Goal: Task Accomplishment & Management: Use online tool/utility

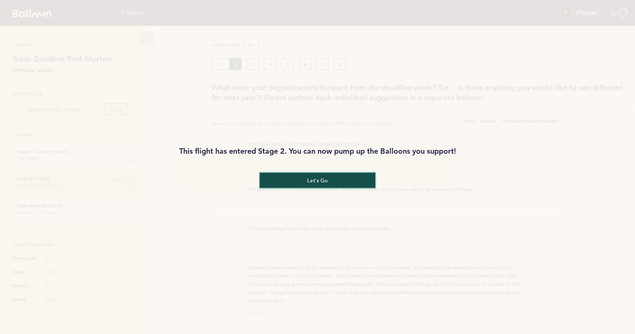
click at [356, 180] on button "let's go" at bounding box center [318, 180] width 116 height 15
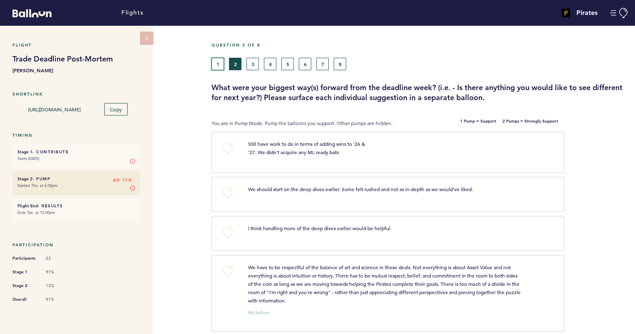
click at [218, 67] on button "1" at bounding box center [218, 64] width 12 height 12
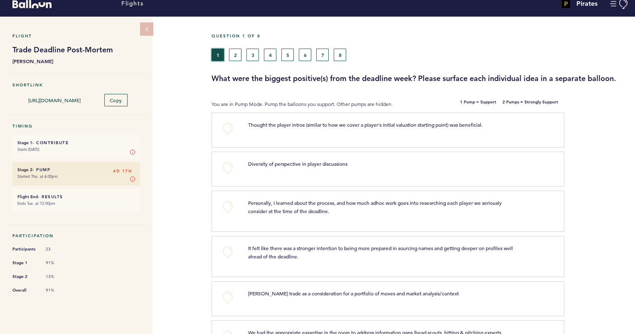
scroll to position [12, 0]
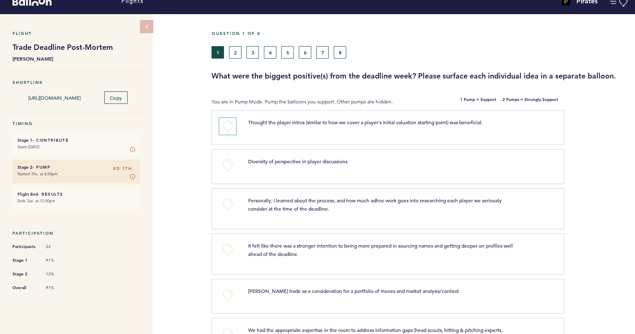
click at [228, 126] on button "+0" at bounding box center [227, 126] width 17 height 17
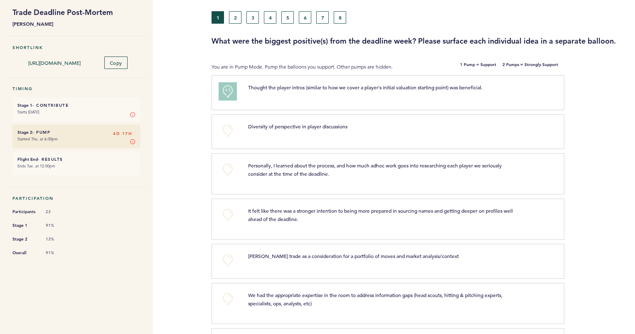
scroll to position [47, 0]
click at [227, 131] on button "+0" at bounding box center [227, 130] width 17 height 17
click at [227, 131] on span "+1" at bounding box center [228, 129] width 6 height 8
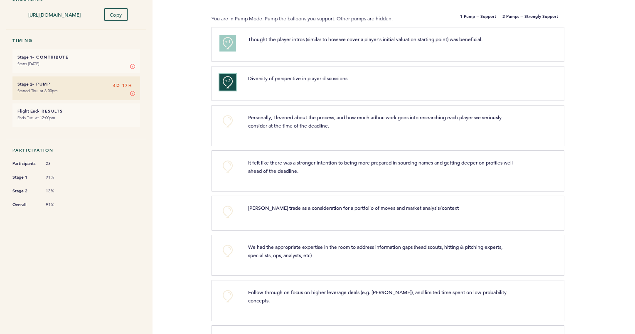
scroll to position [95, 0]
click at [226, 128] on button "+0" at bounding box center [227, 121] width 17 height 17
click at [226, 128] on button "+1" at bounding box center [227, 121] width 17 height 17
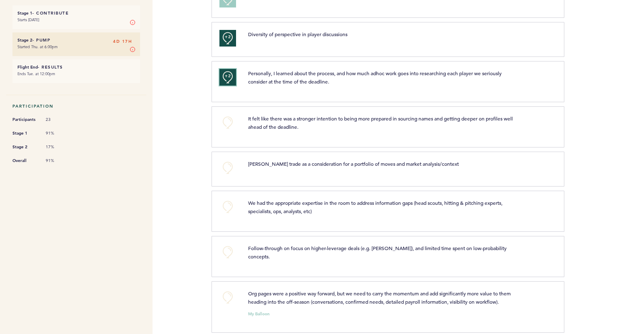
scroll to position [143, 0]
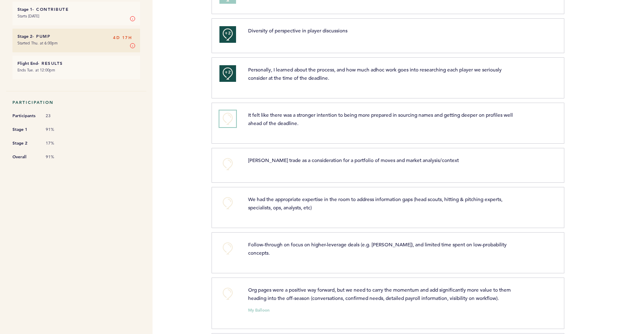
click at [225, 121] on button "+0" at bounding box center [227, 119] width 17 height 17
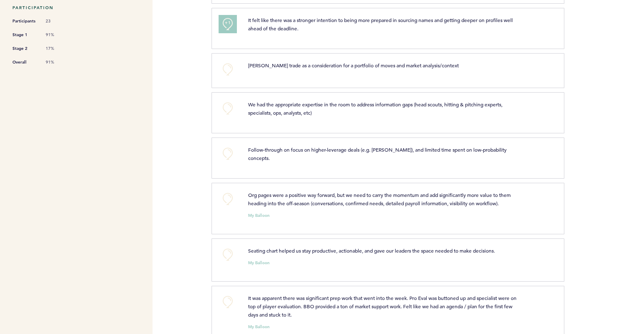
scroll to position [238, 0]
click at [224, 111] on button "+0" at bounding box center [227, 108] width 17 height 17
click at [224, 111] on button "+1" at bounding box center [227, 108] width 17 height 17
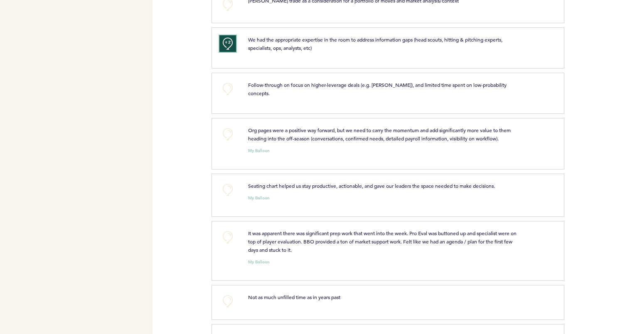
scroll to position [303, 0]
click at [226, 88] on button "+0" at bounding box center [227, 88] width 17 height 17
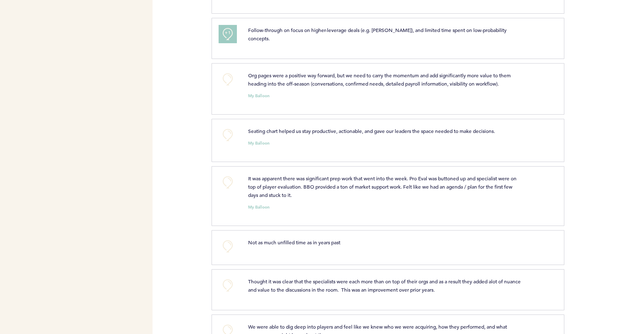
scroll to position [358, 0]
click at [226, 76] on button "+0" at bounding box center [227, 79] width 17 height 17
click at [227, 128] on button "+0" at bounding box center [227, 134] width 17 height 17
click at [227, 129] on span "+1" at bounding box center [228, 133] width 6 height 8
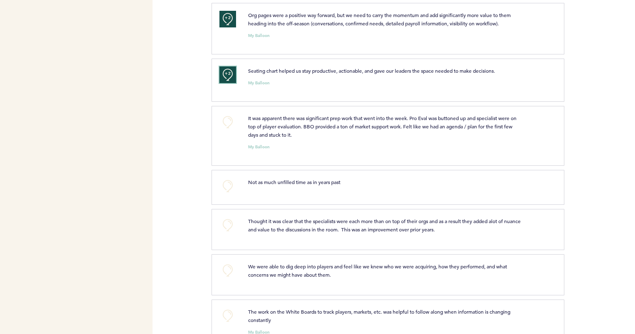
scroll to position [419, 0]
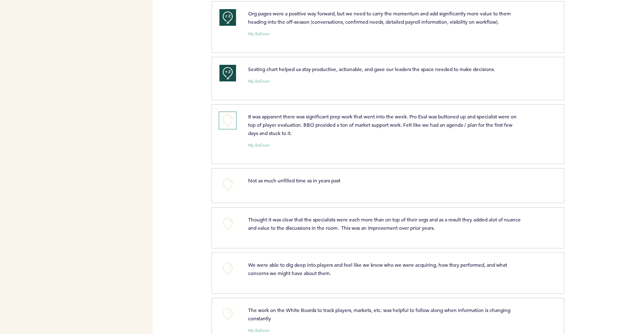
click at [229, 112] on button "+0" at bounding box center [227, 120] width 17 height 17
click at [229, 115] on span "+1" at bounding box center [228, 119] width 6 height 8
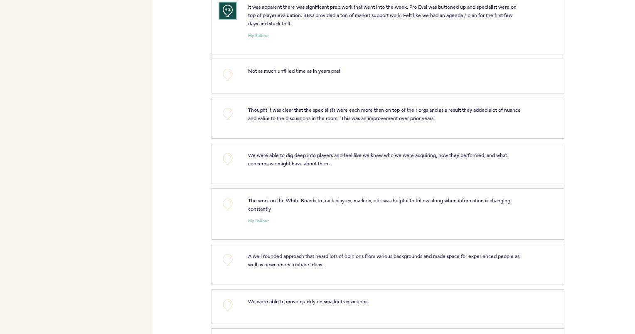
scroll to position [530, 0]
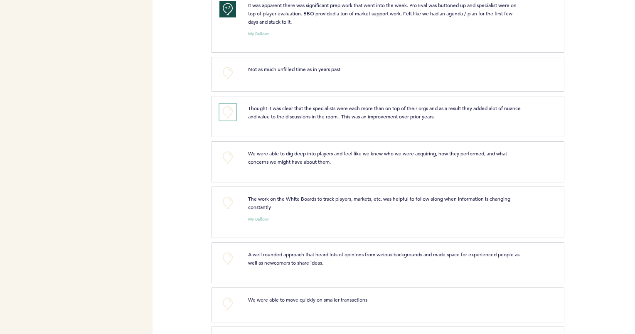
click at [228, 110] on button "+0" at bounding box center [227, 112] width 17 height 17
click at [228, 110] on button "+1" at bounding box center [227, 112] width 17 height 17
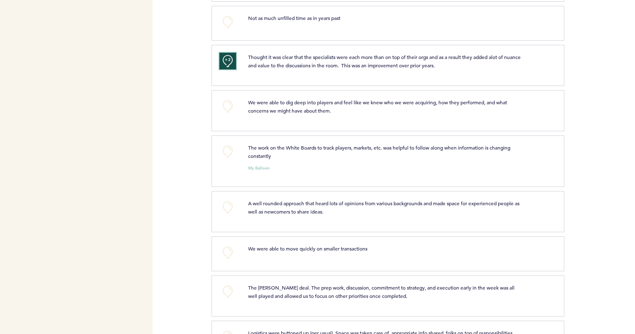
scroll to position [583, 0]
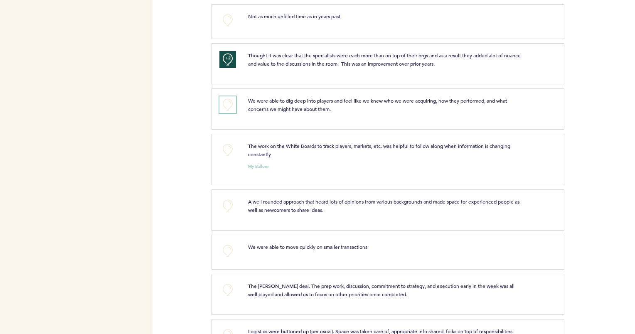
click at [227, 102] on button "+0" at bounding box center [227, 104] width 17 height 17
click at [223, 142] on button "+0" at bounding box center [227, 150] width 17 height 17
click at [223, 142] on button "+1" at bounding box center [227, 150] width 17 height 17
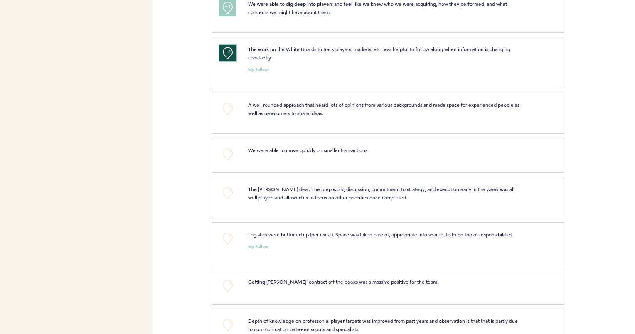
scroll to position [689, 0]
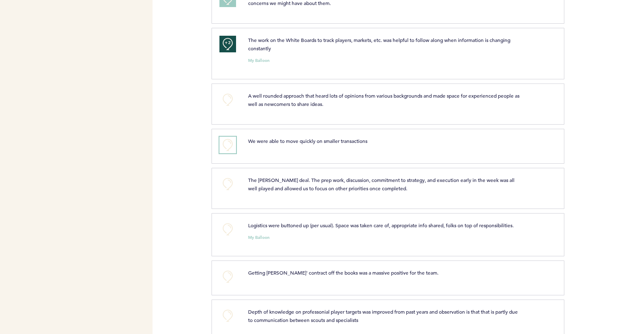
click at [227, 137] on button "+0" at bounding box center [227, 145] width 17 height 17
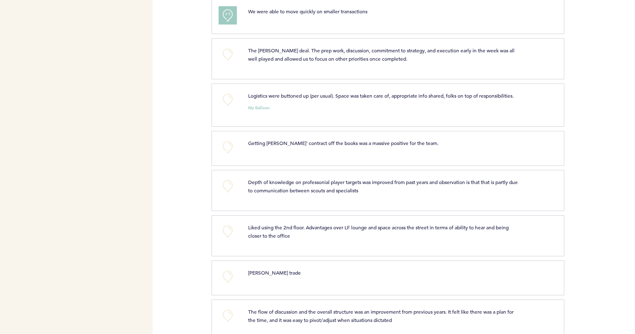
scroll to position [826, 0]
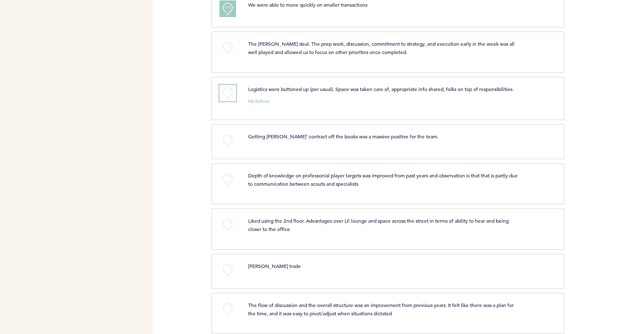
click at [226, 85] on button "+0" at bounding box center [227, 93] width 17 height 17
click at [0, 0] on span "+0" at bounding box center [0, 0] width 0 height 0
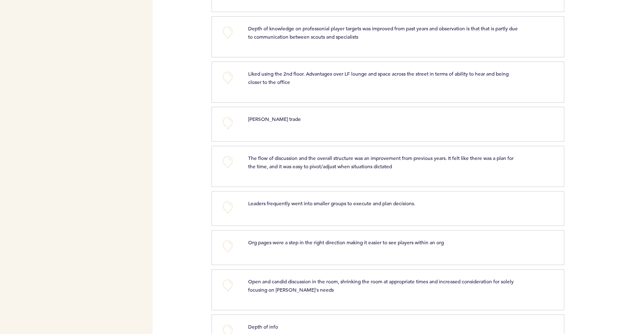
scroll to position [974, 0]
click at [222, 27] on button "+0" at bounding box center [227, 31] width 17 height 17
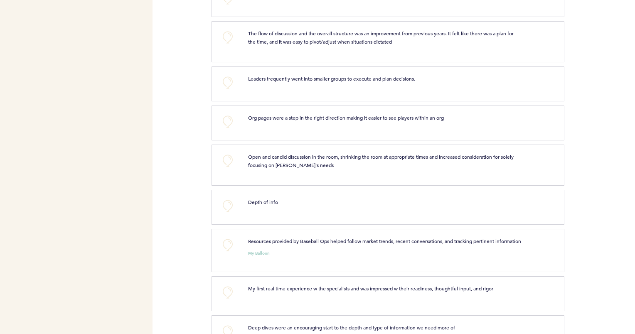
scroll to position [1100, 0]
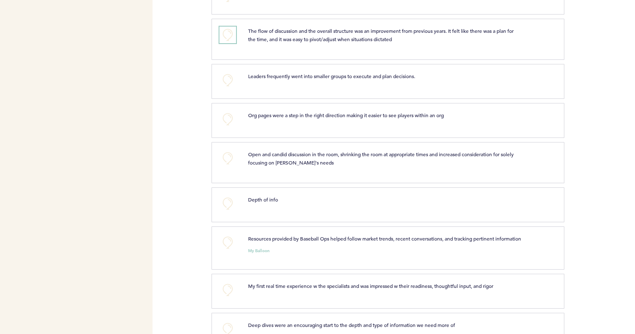
click at [230, 27] on button "+0" at bounding box center [227, 35] width 17 height 17
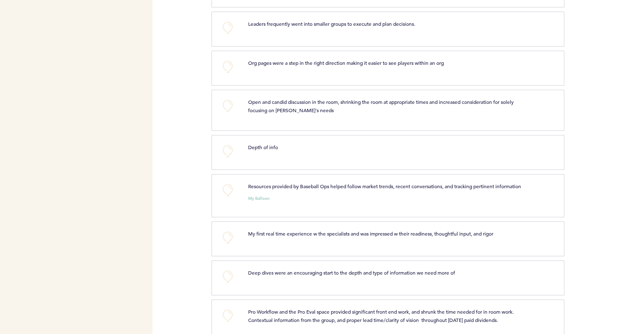
scroll to position [1154, 0]
click at [227, 20] on button "+0" at bounding box center [227, 26] width 17 height 17
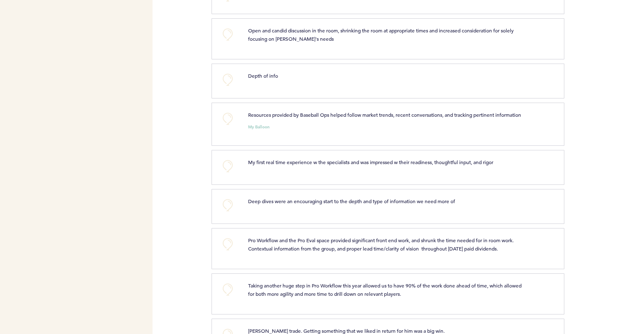
scroll to position [1225, 0]
click at [226, 25] on button "+0" at bounding box center [227, 33] width 17 height 17
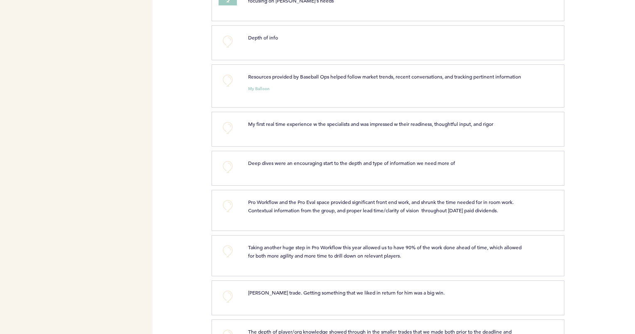
scroll to position [1268, 0]
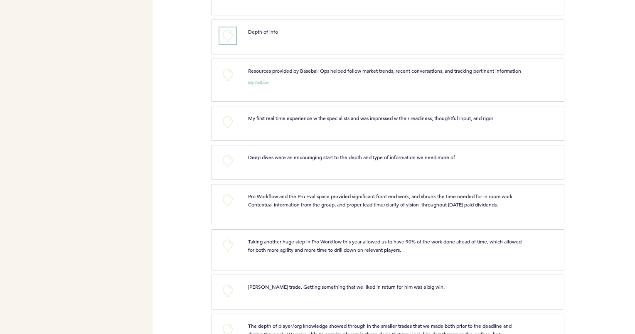
click at [225, 27] on button "+0" at bounding box center [227, 35] width 17 height 17
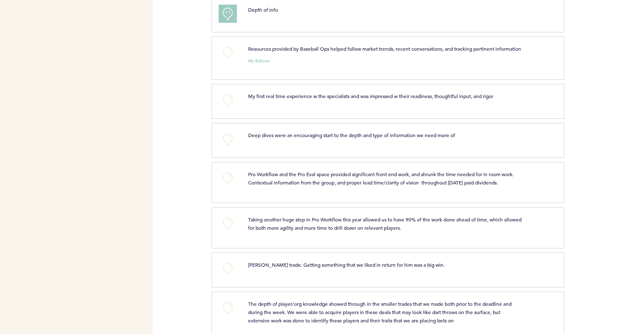
scroll to position [1291, 0]
click at [227, 43] on button "+0" at bounding box center [227, 51] width 17 height 17
click at [227, 46] on span "+1" at bounding box center [228, 50] width 6 height 8
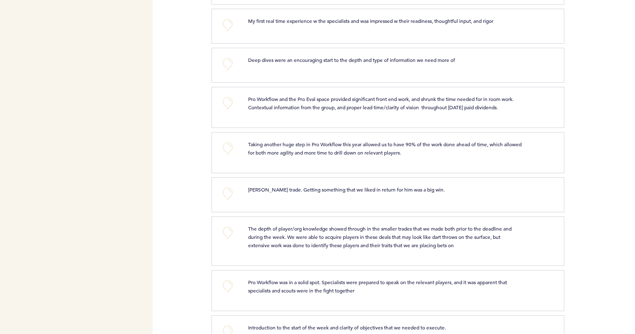
scroll to position [1365, 0]
click at [229, 19] on button "+0" at bounding box center [227, 25] width 17 height 17
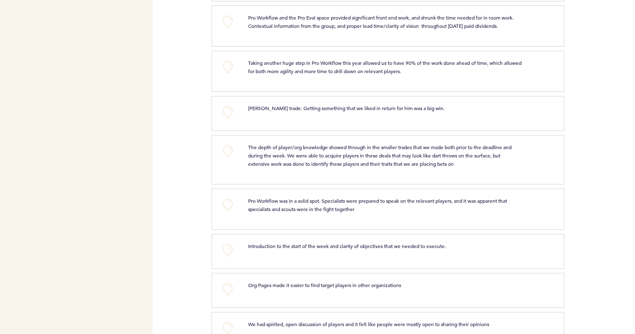
scroll to position [1448, 0]
click at [229, 19] on button "+0" at bounding box center [227, 20] width 17 height 17
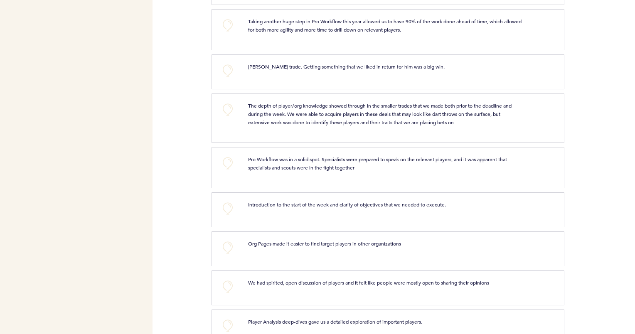
scroll to position [1489, 0]
click at [229, 20] on button "+0" at bounding box center [227, 24] width 17 height 17
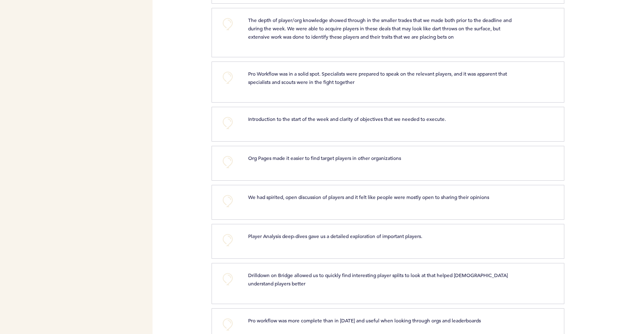
scroll to position [1574, 0]
click at [228, 21] on button "+0" at bounding box center [227, 23] width 17 height 17
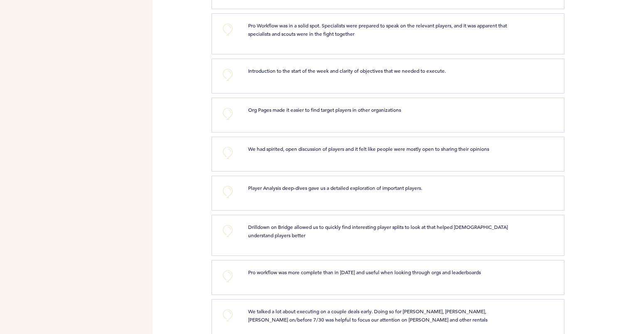
scroll to position [1624, 0]
click at [227, 24] on button "+0" at bounding box center [227, 28] width 17 height 17
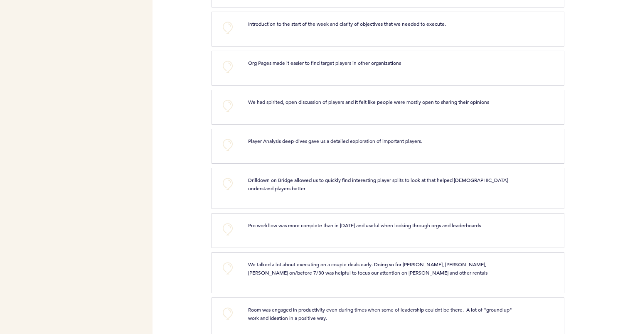
scroll to position [1669, 0]
click at [226, 23] on button "+0" at bounding box center [227, 27] width 17 height 17
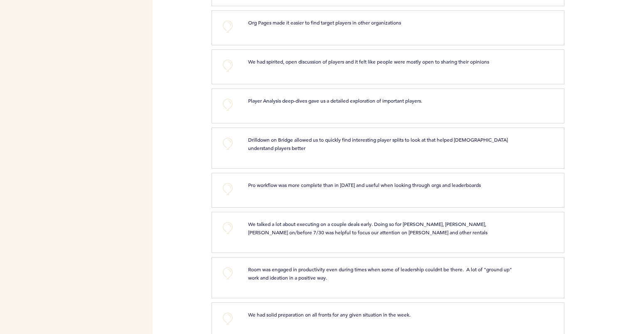
scroll to position [1719, 0]
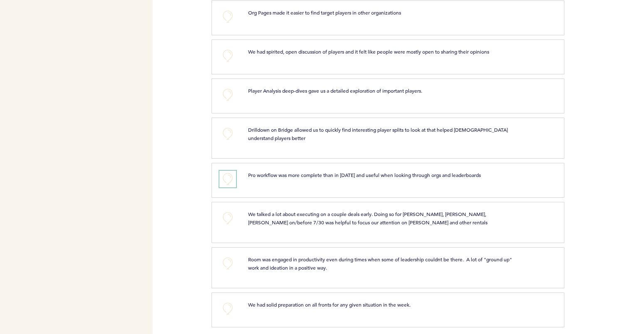
click at [224, 171] on button "+0" at bounding box center [227, 179] width 17 height 17
click at [226, 258] on button "+0" at bounding box center [227, 263] width 17 height 17
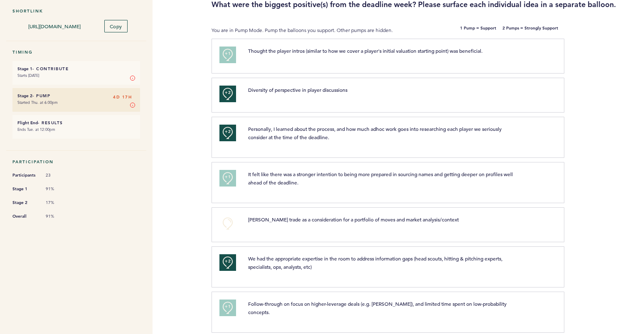
scroll to position [0, 0]
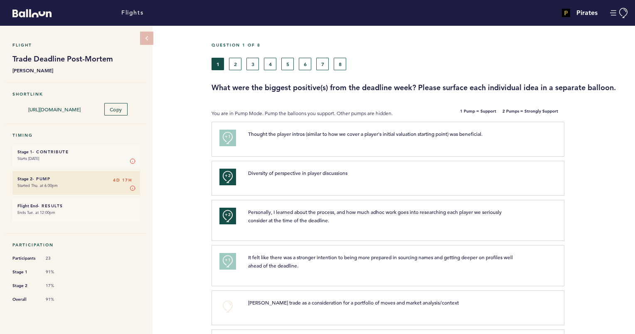
click at [235, 56] on div "Question 1 of 8" at bounding box center [420, 49] width 430 height 15
click at [234, 63] on button "2" at bounding box center [235, 64] width 12 height 12
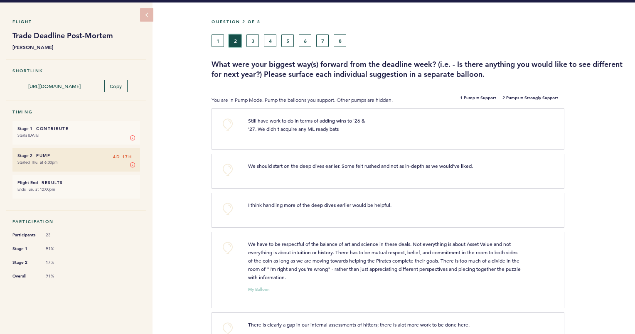
scroll to position [24, 0]
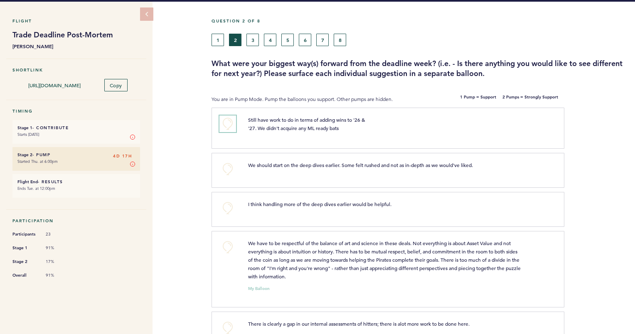
click at [229, 126] on button "+0" at bounding box center [227, 124] width 17 height 17
click at [229, 126] on button "+1" at bounding box center [227, 124] width 17 height 17
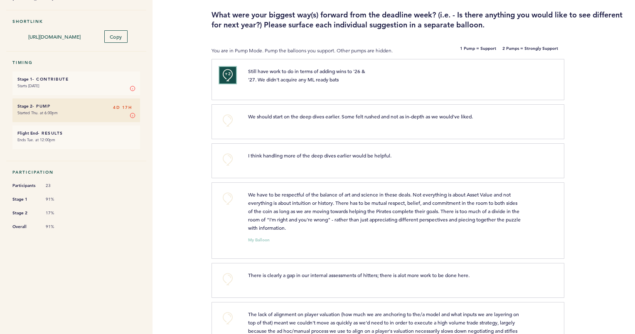
scroll to position [74, 0]
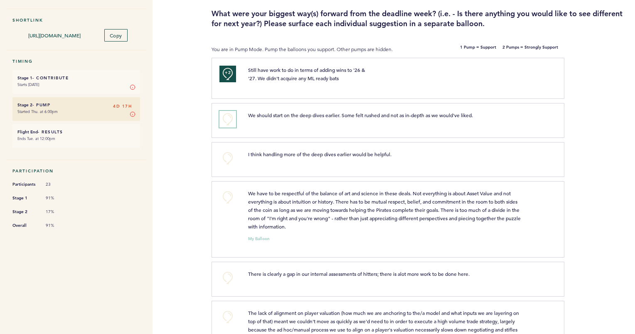
click at [228, 121] on button "+0" at bounding box center [227, 119] width 17 height 17
click at [228, 121] on span "+1" at bounding box center [228, 118] width 6 height 8
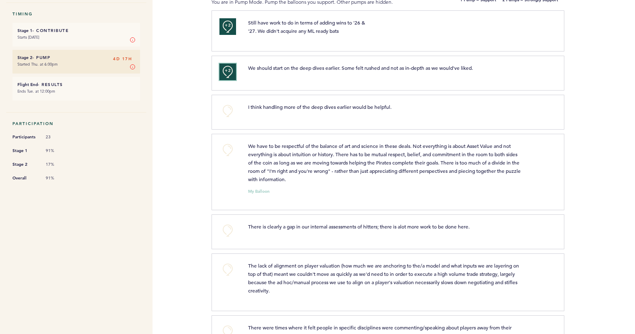
scroll to position [129, 0]
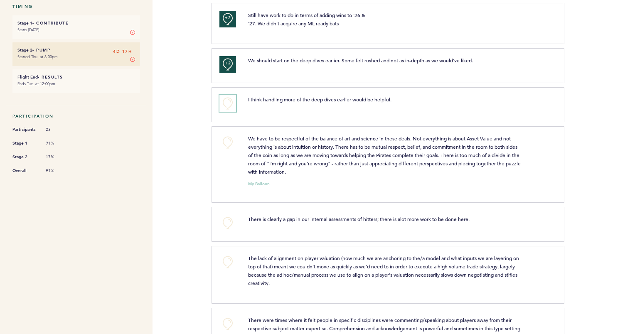
click at [226, 101] on button "+0" at bounding box center [227, 103] width 17 height 17
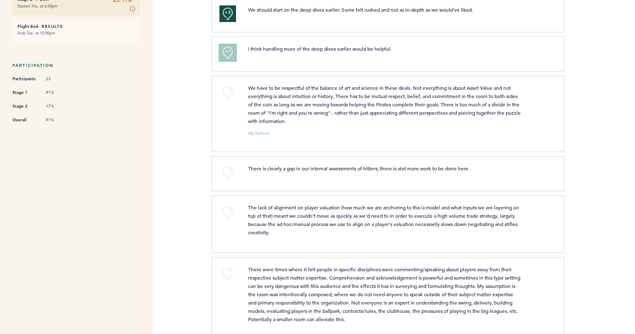
scroll to position [194, 0]
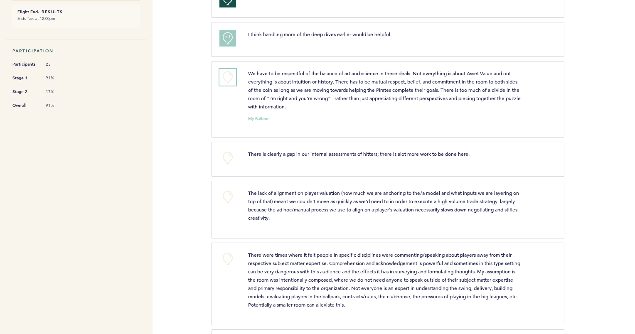
click at [226, 76] on button "+0" at bounding box center [227, 77] width 17 height 17
click at [226, 76] on span "+1" at bounding box center [228, 76] width 6 height 8
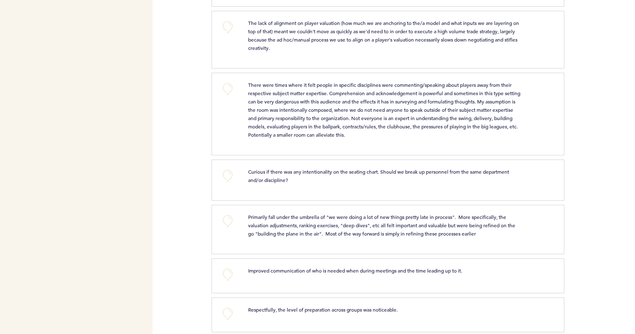
scroll to position [365, 0]
click at [226, 36] on div "+0" at bounding box center [227, 36] width 28 height 39
click at [227, 25] on button "+0" at bounding box center [227, 25] width 17 height 17
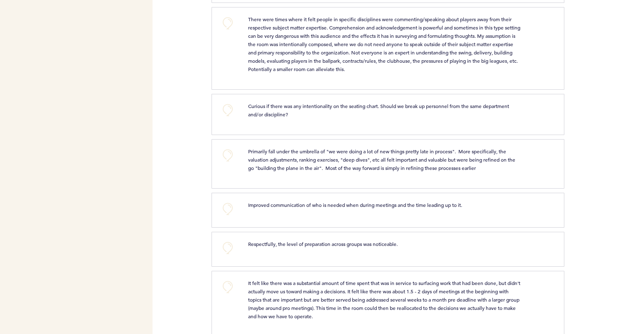
scroll to position [432, 0]
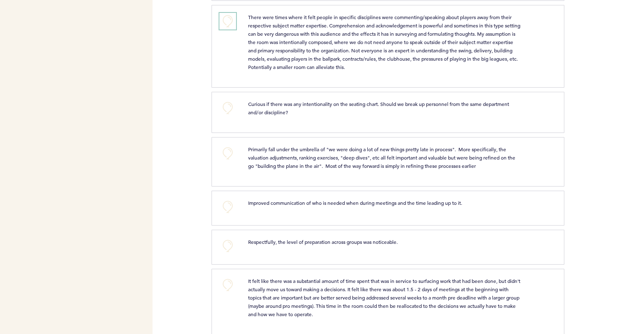
click at [228, 20] on button "+0" at bounding box center [227, 21] width 17 height 17
click at [228, 20] on span "+1" at bounding box center [228, 20] width 6 height 8
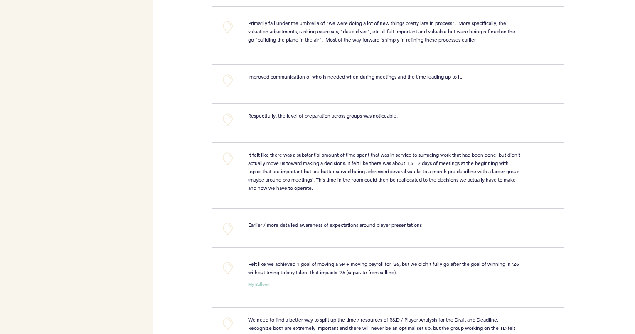
scroll to position [559, 0]
click at [225, 27] on button "+0" at bounding box center [227, 26] width 17 height 17
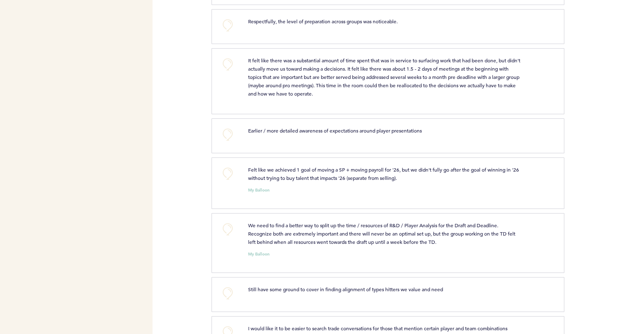
scroll to position [653, 0]
click at [227, 22] on button "+0" at bounding box center [227, 25] width 17 height 17
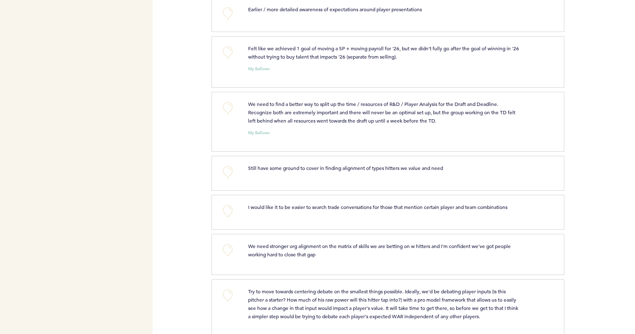
scroll to position [774, 0]
click at [229, 55] on button "+0" at bounding box center [227, 52] width 17 height 17
click at [227, 105] on button "+0" at bounding box center [227, 107] width 17 height 17
click at [227, 105] on span "+1" at bounding box center [228, 106] width 6 height 8
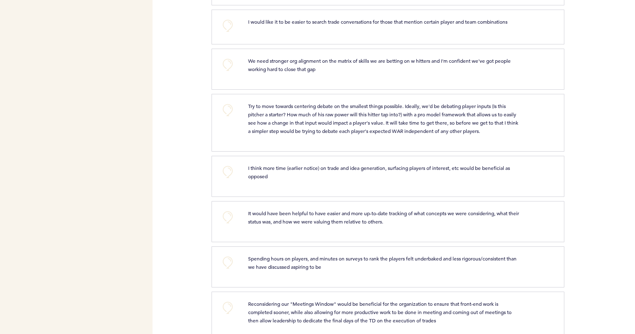
scroll to position [963, 0]
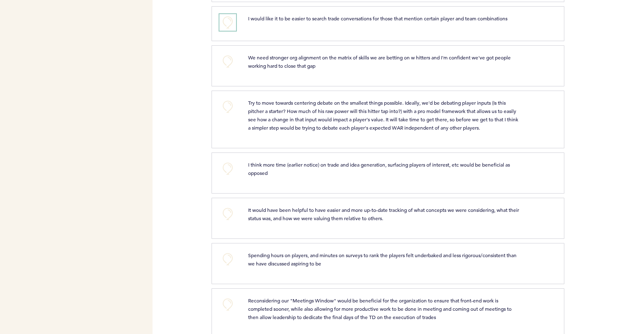
click at [224, 18] on button "+0" at bounding box center [227, 22] width 17 height 17
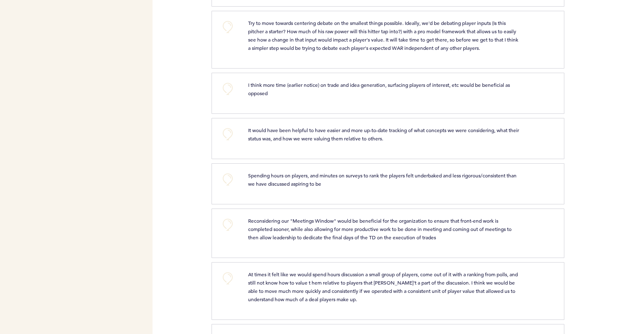
scroll to position [1043, 0]
click at [227, 24] on button "+0" at bounding box center [227, 27] width 17 height 17
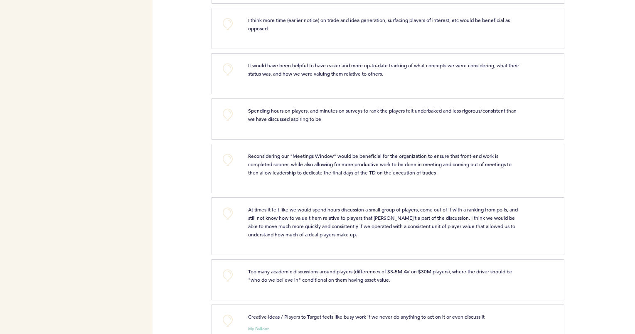
scroll to position [1111, 0]
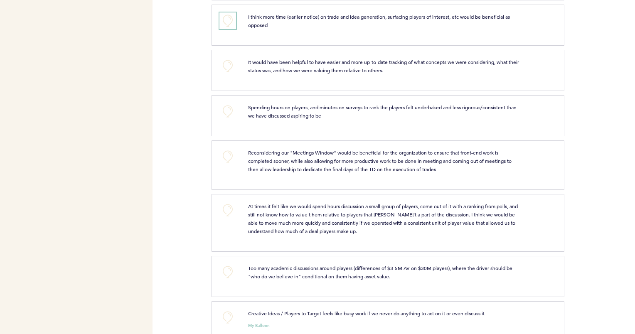
click at [231, 16] on button "+0" at bounding box center [227, 20] width 17 height 17
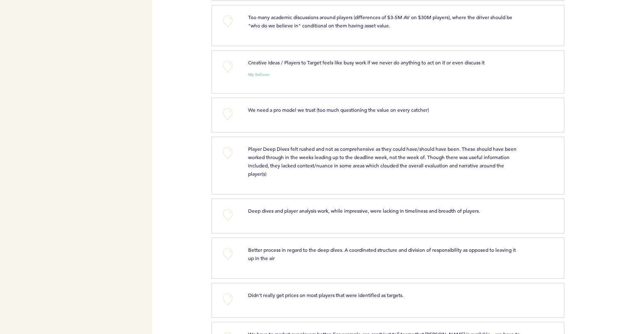
scroll to position [1363, 0]
click at [229, 18] on button "+0" at bounding box center [227, 20] width 17 height 17
click at [0, 0] on span "+0" at bounding box center [0, 0] width 0 height 0
click at [229, 18] on span "+1" at bounding box center [228, 19] width 6 height 8
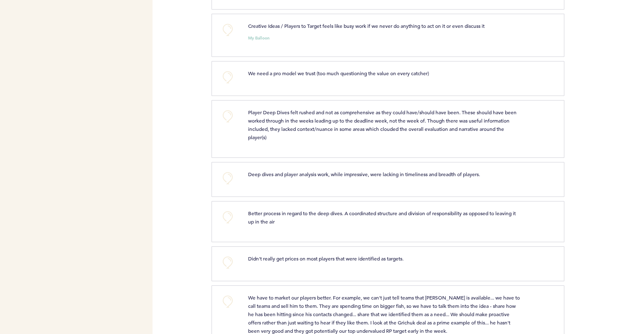
scroll to position [1401, 0]
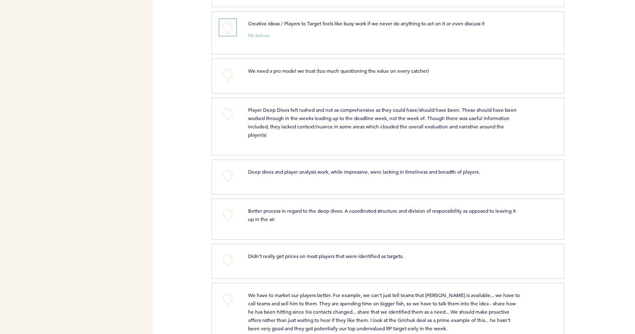
click at [227, 24] on button "+0" at bounding box center [227, 27] width 17 height 17
click at [0, 0] on span "+0" at bounding box center [0, 0] width 0 height 0
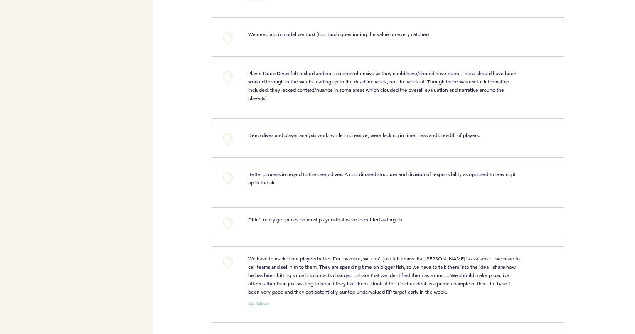
scroll to position [1441, 0]
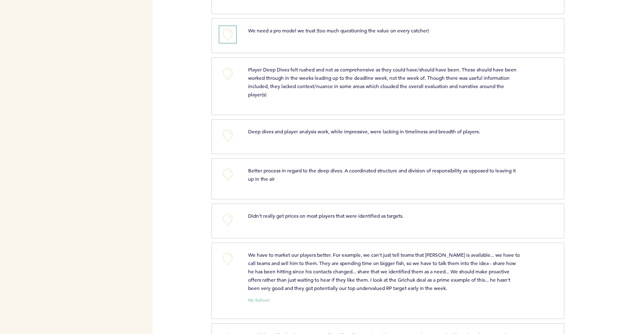
click at [225, 28] on button "+0" at bounding box center [227, 34] width 17 height 17
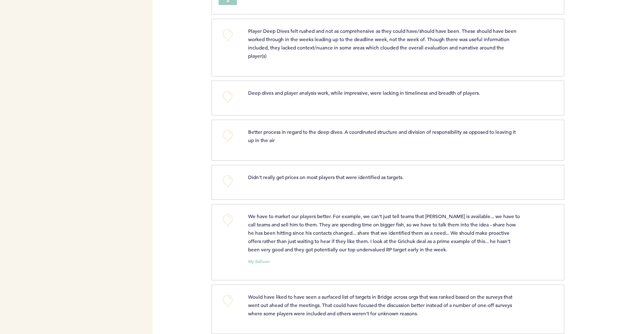
scroll to position [1483, 0]
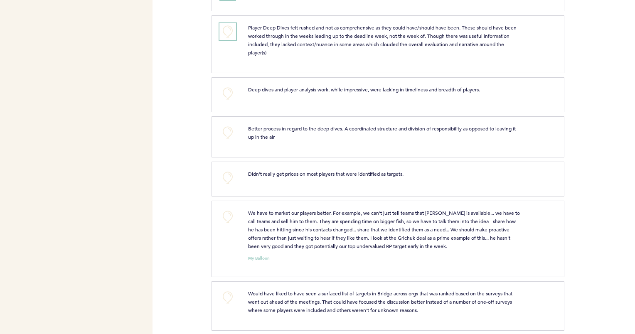
click at [225, 30] on button "+0" at bounding box center [227, 31] width 17 height 17
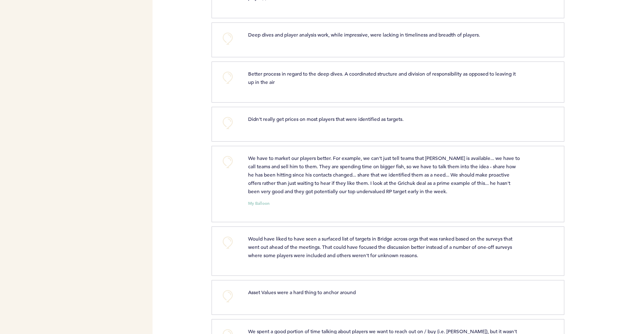
scroll to position [1541, 0]
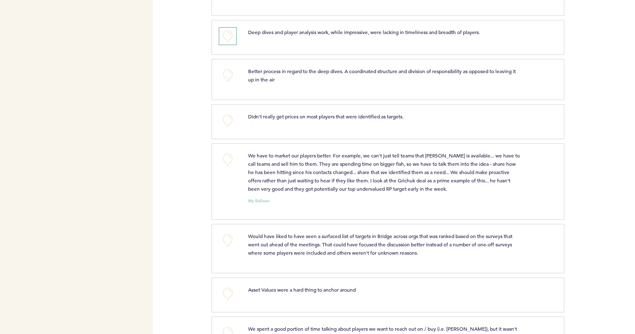
click at [227, 32] on button "+0" at bounding box center [227, 36] width 17 height 17
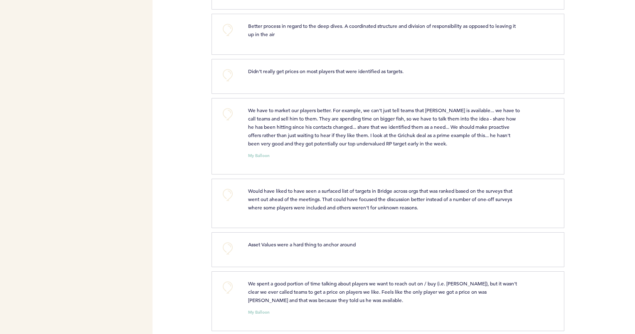
scroll to position [1587, 0]
click at [224, 20] on button "+0" at bounding box center [227, 28] width 17 height 17
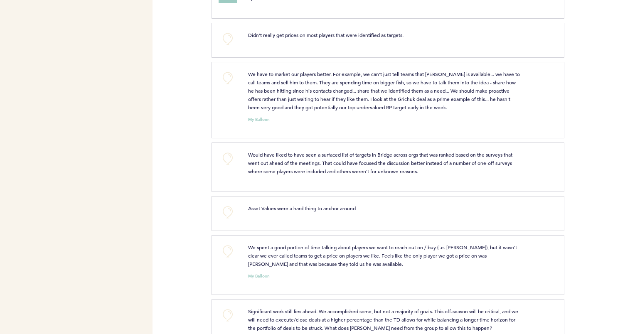
scroll to position [1624, 0]
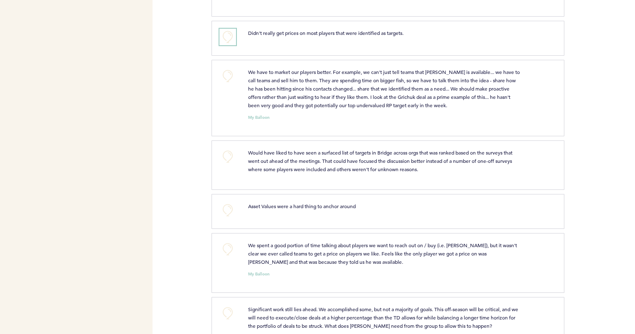
click at [229, 29] on button "+0" at bounding box center [227, 37] width 17 height 17
click at [229, 32] on span "+1" at bounding box center [228, 36] width 6 height 8
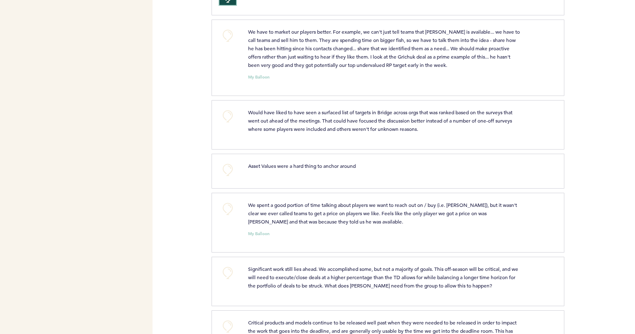
scroll to position [1666, 0]
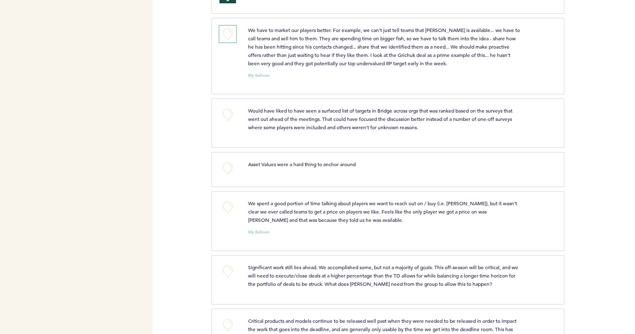
click at [224, 32] on button "+0" at bounding box center [227, 34] width 17 height 17
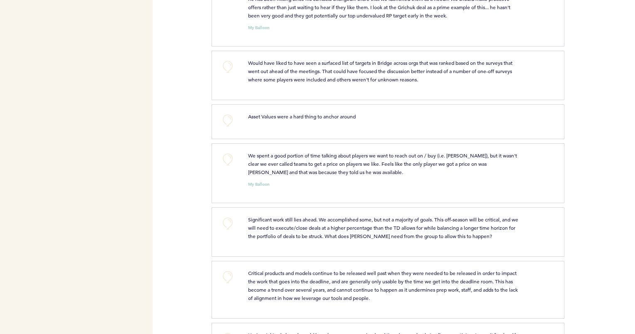
scroll to position [1716, 0]
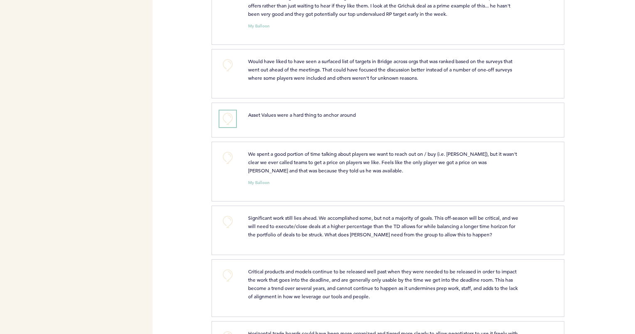
click at [227, 113] on button "+0" at bounding box center [227, 119] width 17 height 17
click at [227, 113] on span "+1" at bounding box center [228, 117] width 6 height 8
click at [226, 151] on button "+0" at bounding box center [227, 158] width 17 height 17
click at [0, 0] on span "+0" at bounding box center [0, 0] width 0 height 0
click at [226, 153] on span "+1" at bounding box center [228, 157] width 6 height 8
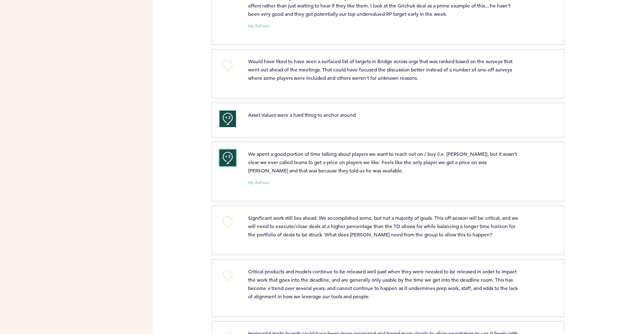
click at [226, 153] on span "+2" at bounding box center [228, 157] width 6 height 8
click at [226, 151] on button "+0" at bounding box center [227, 158] width 17 height 17
click at [226, 153] on span "+1" at bounding box center [228, 157] width 6 height 8
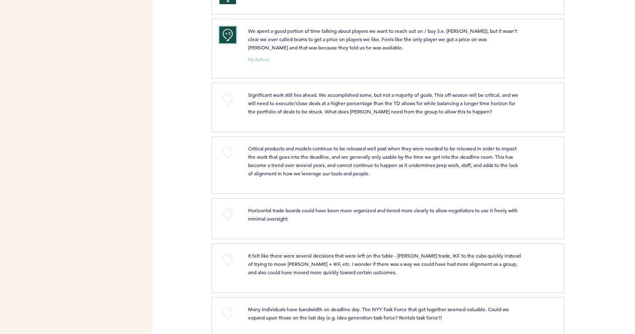
scroll to position [1839, 0]
click at [228, 93] on button "+0" at bounding box center [227, 98] width 17 height 17
click at [225, 144] on button "+0" at bounding box center [227, 152] width 17 height 17
click at [227, 147] on span "+1" at bounding box center [228, 151] width 6 height 8
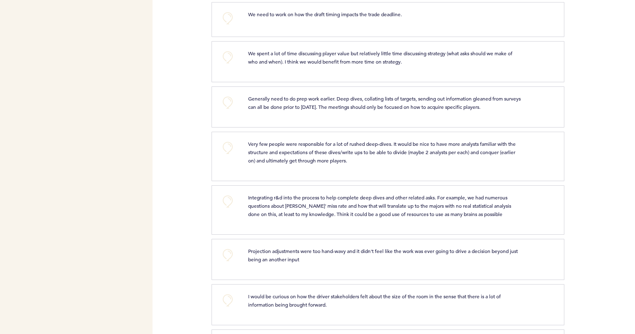
scroll to position [2309, 0]
click at [228, 14] on button "+0" at bounding box center [227, 18] width 17 height 17
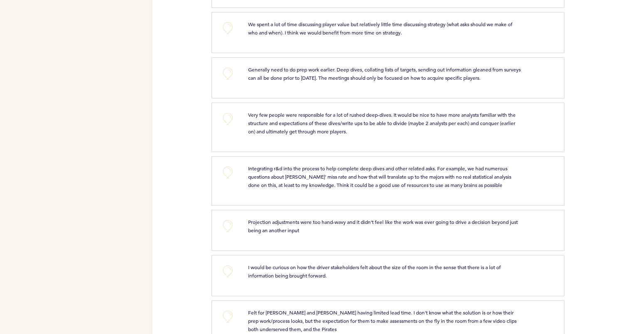
scroll to position [2339, 0]
click at [230, 28] on button "+0" at bounding box center [227, 27] width 17 height 17
click at [230, 28] on span "+1" at bounding box center [228, 26] width 6 height 8
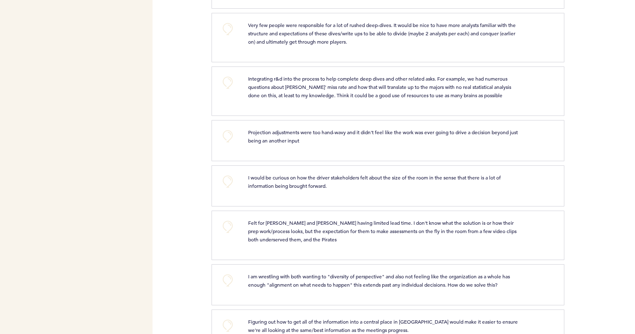
scroll to position [2430, 0]
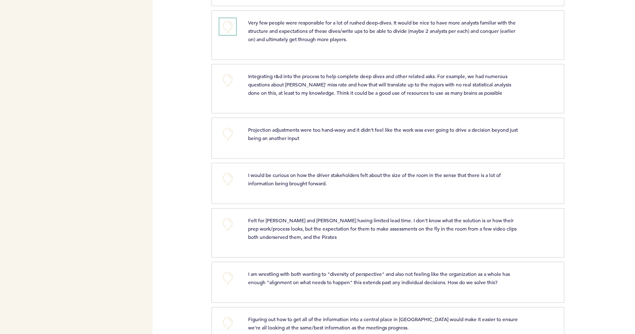
click at [223, 23] on button "+0" at bounding box center [227, 26] width 17 height 17
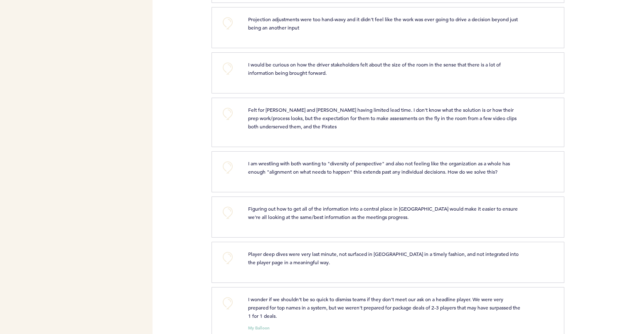
scroll to position [2542, 0]
click at [232, 24] on button "+0" at bounding box center [227, 22] width 17 height 17
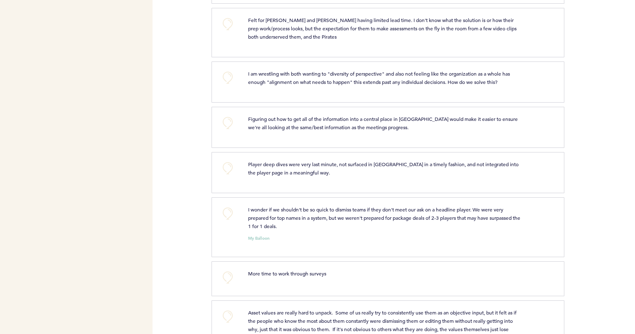
scroll to position [2631, 0]
click at [224, 23] on button "+0" at bounding box center [227, 23] width 17 height 17
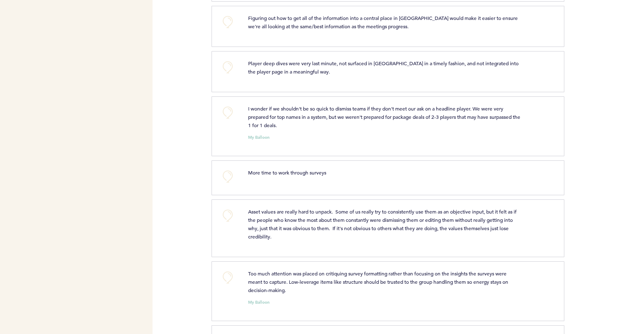
scroll to position [2732, 0]
click at [221, 24] on button "+0" at bounding box center [227, 21] width 17 height 17
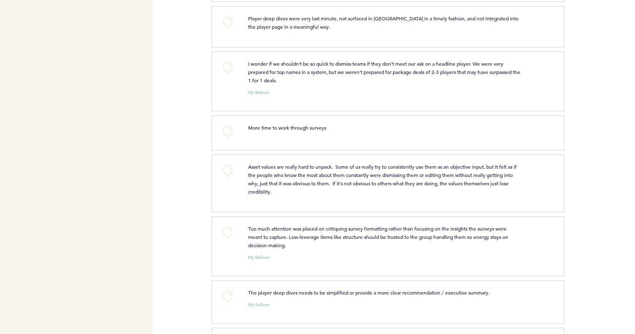
scroll to position [2777, 0]
click at [225, 22] on button "+0" at bounding box center [227, 22] width 17 height 17
click at [225, 69] on button "+0" at bounding box center [227, 67] width 17 height 17
click at [225, 69] on button "+1" at bounding box center [227, 67] width 17 height 17
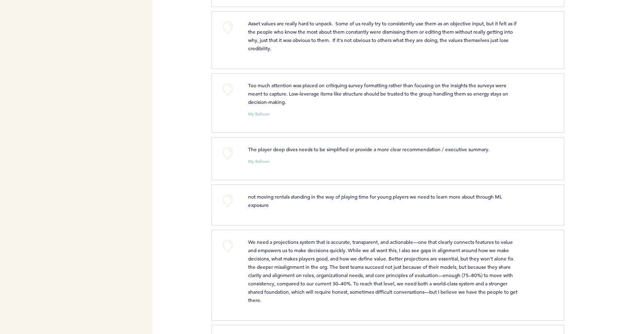
scroll to position [2921, 0]
click at [228, 20] on button "+0" at bounding box center [227, 26] width 17 height 17
click at [205, 64] on div "Flights Pirates [EMAIL_ADDRESS][DOMAIN_NAME] Team Domain: pirates Notification …" at bounding box center [317, 167] width 635 height 334
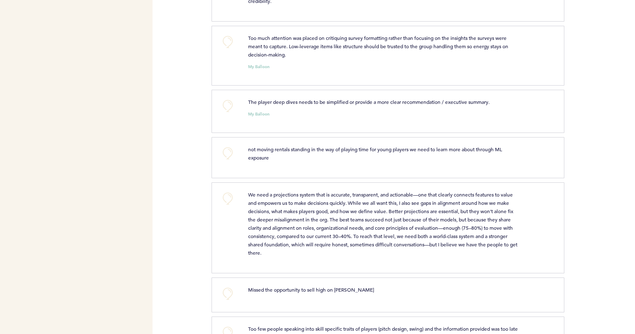
scroll to position [2972, 0]
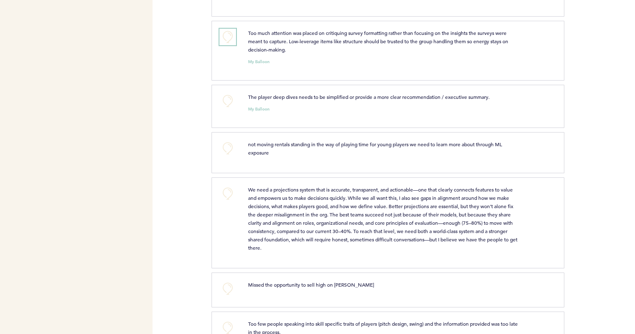
click at [222, 36] on button "+0" at bounding box center [227, 37] width 17 height 17
click at [222, 36] on button "+1" at bounding box center [227, 37] width 17 height 17
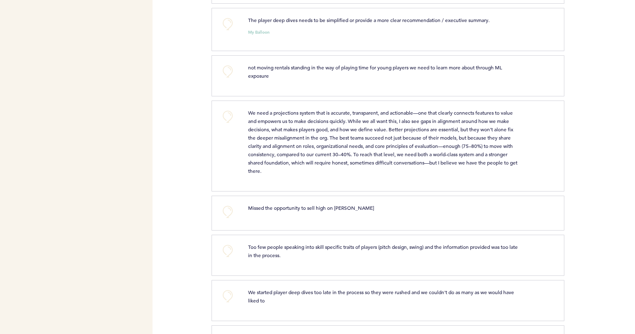
scroll to position [3050, 0]
click at [227, 22] on button "+0" at bounding box center [227, 23] width 17 height 17
click at [227, 22] on span "+1" at bounding box center [228, 22] width 6 height 8
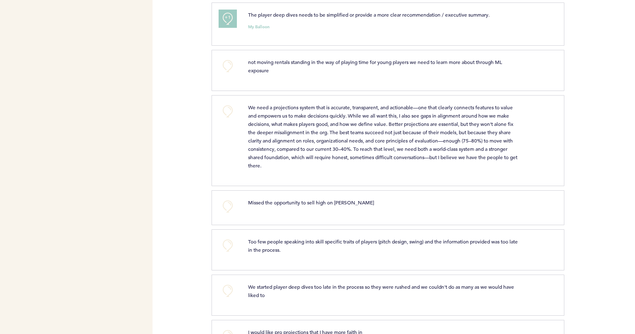
click at [223, 11] on button "+1" at bounding box center [227, 18] width 17 height 17
click at [223, 11] on button "+2" at bounding box center [227, 18] width 17 height 17
click at [223, 11] on button "+0" at bounding box center [227, 18] width 17 height 17
click at [223, 11] on button "+1" at bounding box center [227, 18] width 17 height 17
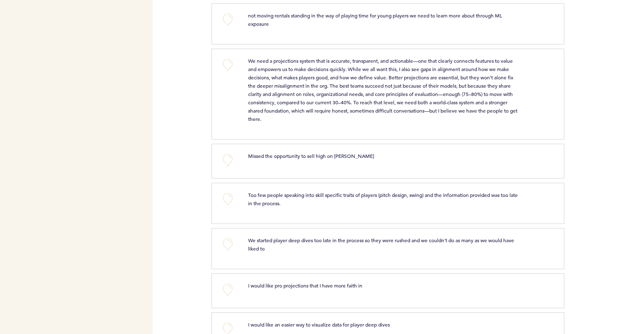
scroll to position [3105, 0]
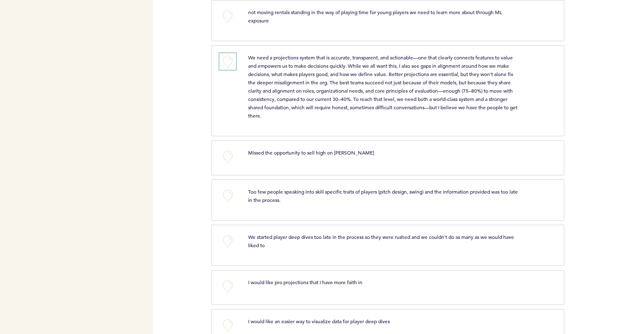
click at [226, 57] on button "+0" at bounding box center [227, 61] width 17 height 17
click at [0, 0] on span "+0" at bounding box center [0, 0] width 0 height 0
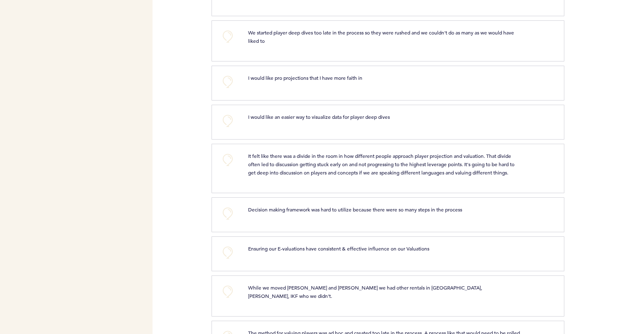
scroll to position [3312, 0]
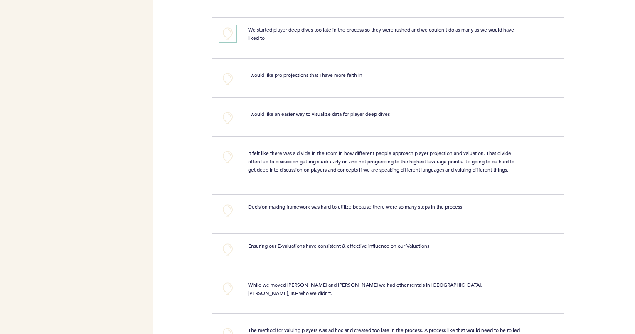
click at [228, 32] on button "+0" at bounding box center [227, 33] width 17 height 17
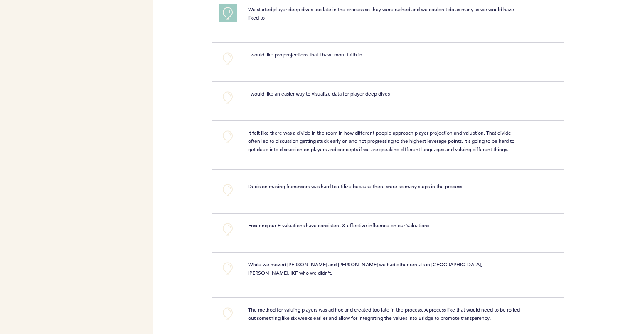
scroll to position [3337, 0]
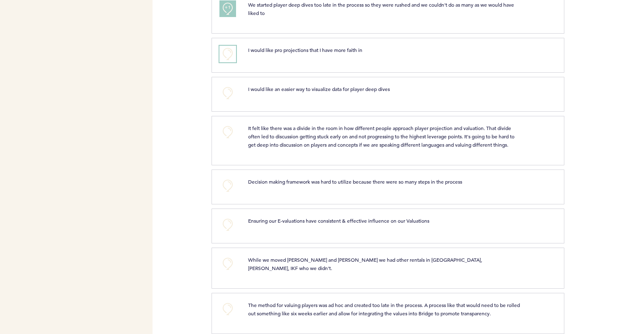
click at [226, 50] on button "+0" at bounding box center [227, 54] width 17 height 17
click at [226, 50] on span "+1" at bounding box center [228, 53] width 6 height 8
click at [226, 91] on button "+0" at bounding box center [227, 93] width 17 height 17
click at [224, 126] on button "+0" at bounding box center [227, 132] width 17 height 17
click at [225, 127] on span "+1" at bounding box center [228, 131] width 6 height 8
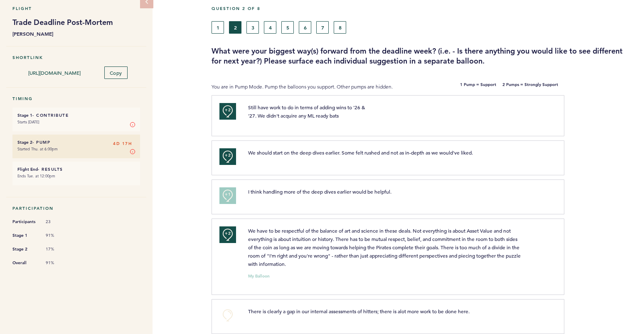
scroll to position [0, 0]
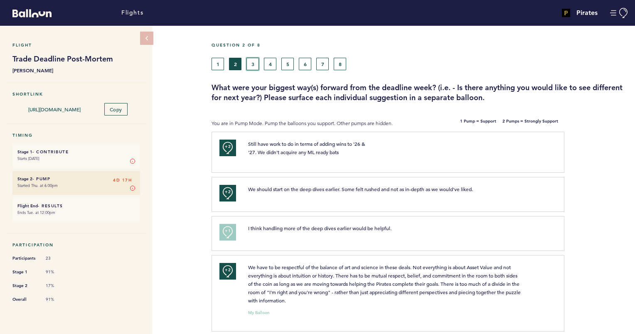
click at [254, 66] on button "3" at bounding box center [253, 64] width 12 height 12
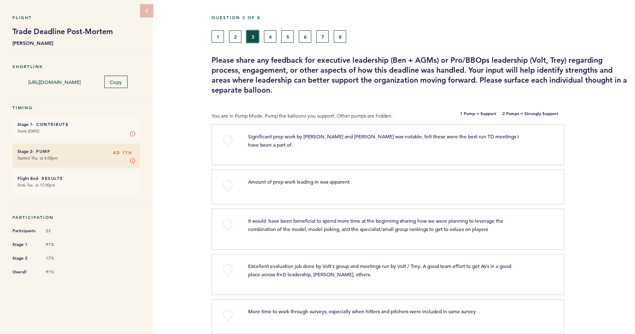
scroll to position [28, 0]
click at [228, 143] on button "+0" at bounding box center [227, 139] width 17 height 17
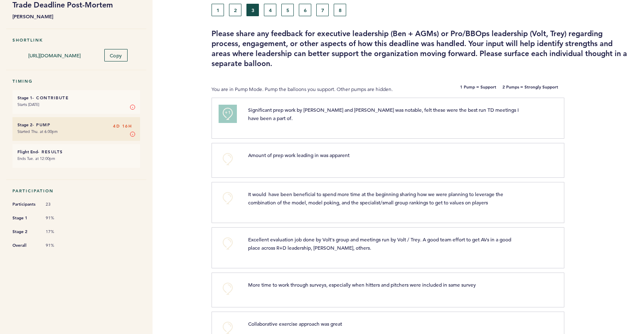
scroll to position [56, 0]
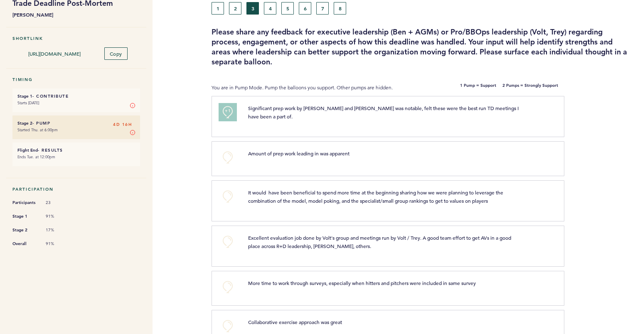
click at [227, 110] on span "+1" at bounding box center [228, 111] width 6 height 8
click at [227, 110] on span "+2" at bounding box center [228, 111] width 6 height 8
click at [227, 110] on button "+0" at bounding box center [227, 112] width 17 height 17
click at [227, 110] on span "+1" at bounding box center [228, 111] width 6 height 8
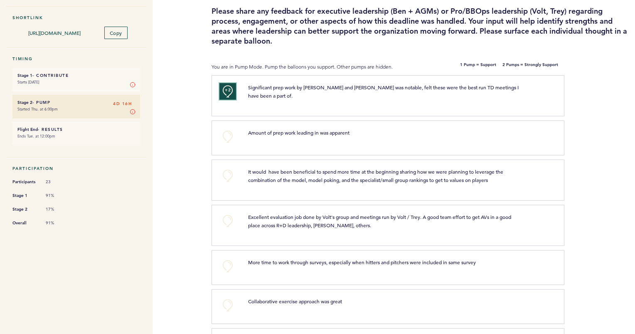
scroll to position [77, 0]
click at [229, 130] on button "+0" at bounding box center [227, 136] width 17 height 17
click at [229, 131] on span "+1" at bounding box center [228, 135] width 6 height 8
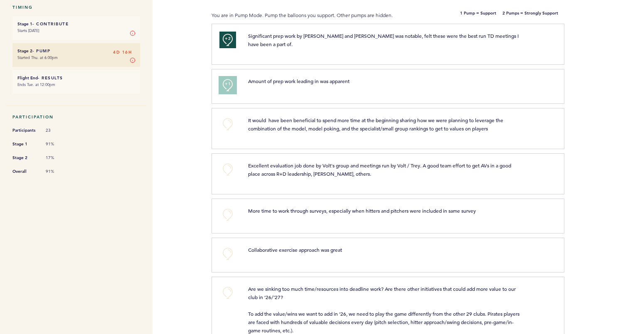
scroll to position [129, 0]
click at [229, 119] on button "+0" at bounding box center [227, 123] width 17 height 17
click at [227, 79] on span "+1" at bounding box center [228, 83] width 6 height 8
click at [227, 79] on span "+2" at bounding box center [228, 83] width 6 height 8
click at [227, 79] on button "+0" at bounding box center [227, 84] width 17 height 17
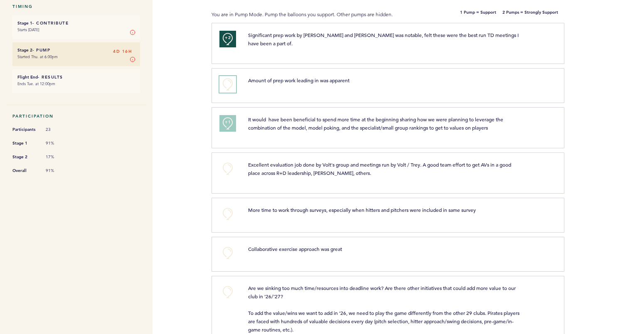
click at [0, 0] on span "+0" at bounding box center [0, 0] width 0 height 0
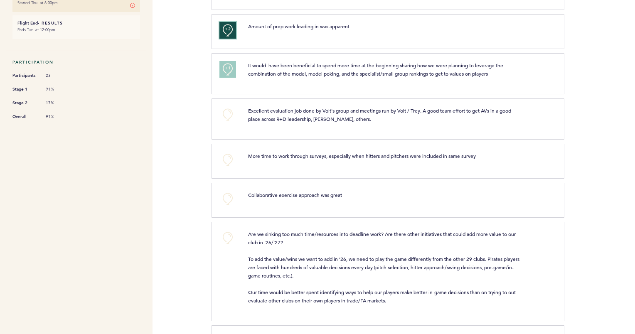
scroll to position [184, 0]
click at [228, 111] on button "+0" at bounding box center [227, 114] width 17 height 17
click at [228, 111] on button "+1" at bounding box center [227, 114] width 17 height 17
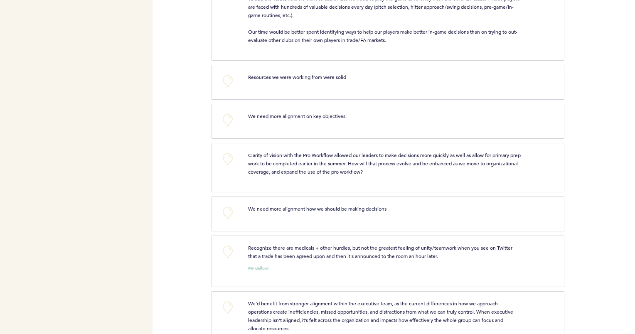
scroll to position [446, 0]
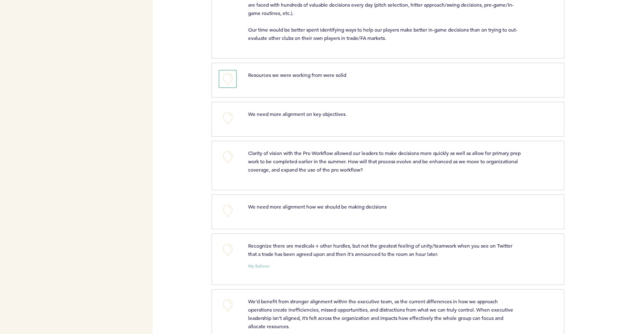
click at [226, 73] on button "+0" at bounding box center [227, 79] width 17 height 17
click at [226, 74] on span "+1" at bounding box center [228, 78] width 6 height 8
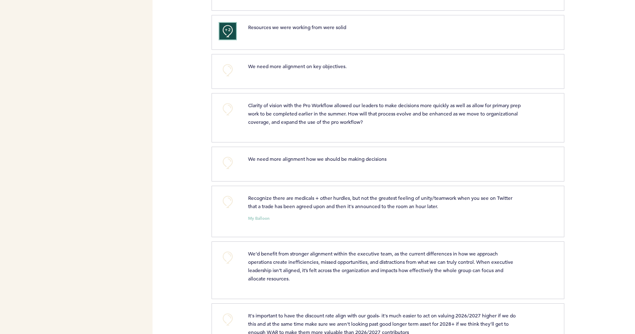
scroll to position [498, 0]
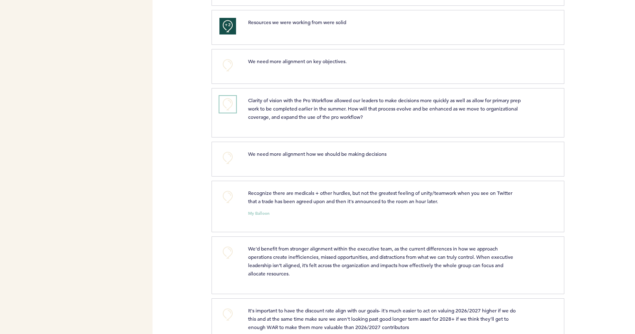
click at [231, 99] on button "+0" at bounding box center [227, 104] width 17 height 17
click at [231, 99] on button "+1" at bounding box center [227, 104] width 17 height 17
click at [231, 99] on button "+2" at bounding box center [227, 104] width 17 height 17
click at [231, 99] on button "+0" at bounding box center [227, 104] width 17 height 17
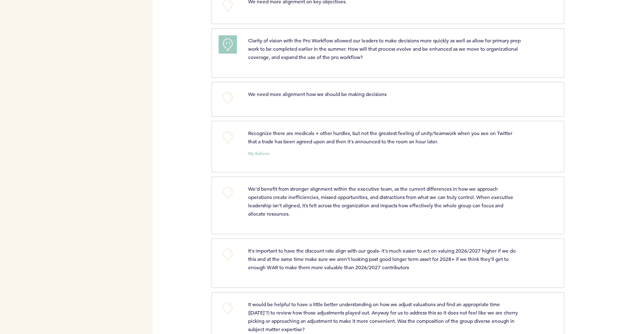
scroll to position [562, 0]
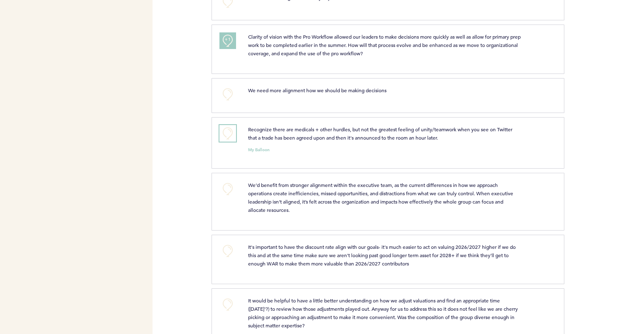
click at [229, 127] on button "+0" at bounding box center [227, 133] width 17 height 17
click at [229, 128] on span "+1" at bounding box center [228, 132] width 6 height 8
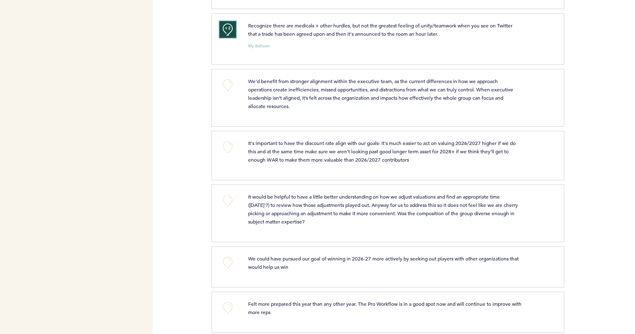
scroll to position [667, 0]
click at [231, 76] on button "+0" at bounding box center [227, 84] width 17 height 17
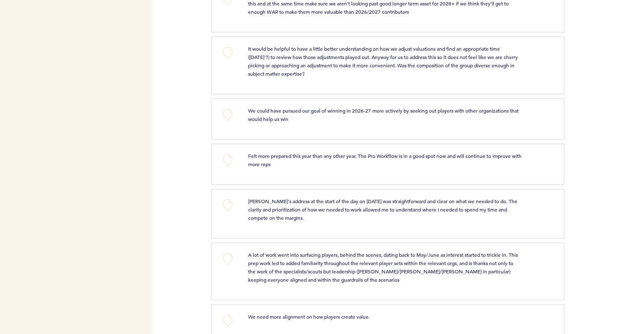
scroll to position [815, 0]
click at [228, 44] on button "+0" at bounding box center [227, 52] width 17 height 17
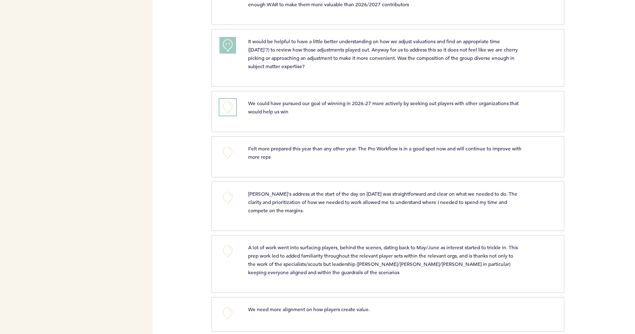
click at [230, 101] on button "+0" at bounding box center [227, 107] width 17 height 17
click at [230, 101] on button "+1" at bounding box center [227, 107] width 17 height 17
click at [227, 144] on button "+0" at bounding box center [227, 152] width 17 height 17
click at [227, 190] on button "+0" at bounding box center [227, 198] width 17 height 17
click at [230, 245] on button "+0" at bounding box center [227, 251] width 17 height 17
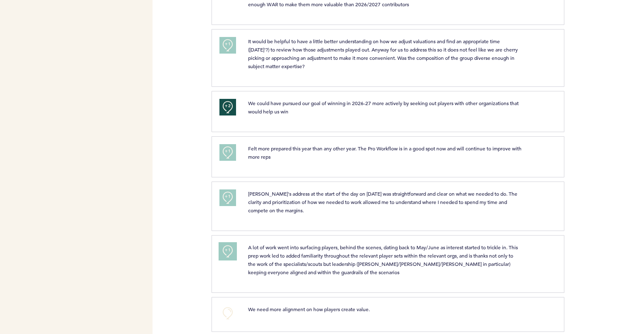
click at [230, 245] on button "+1" at bounding box center [227, 251] width 17 height 17
click at [224, 305] on button "+0" at bounding box center [227, 313] width 17 height 17
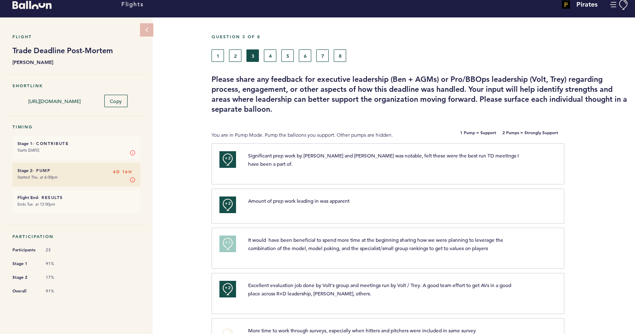
scroll to position [0, 0]
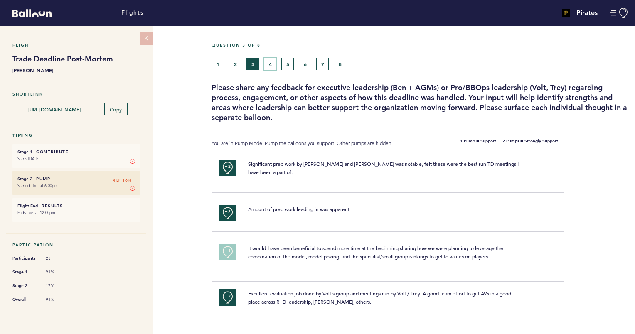
click at [269, 58] on button "4" at bounding box center [270, 64] width 12 height 12
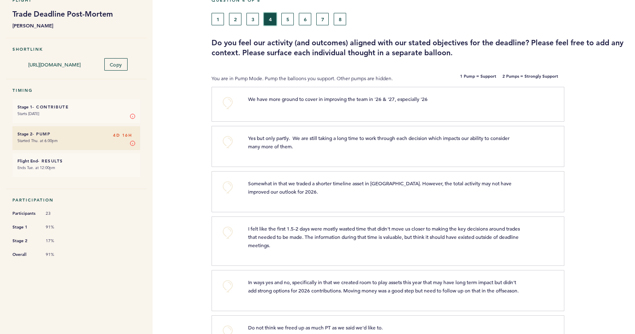
scroll to position [47, 0]
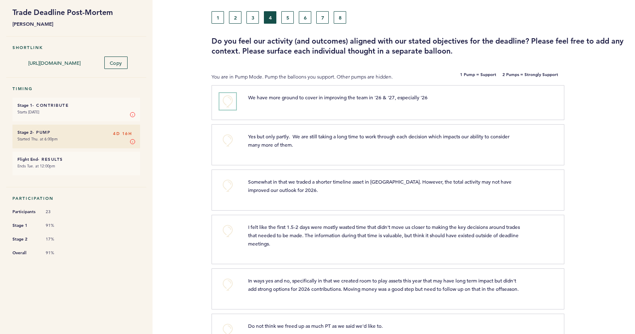
click at [228, 102] on button "+0" at bounding box center [227, 101] width 17 height 17
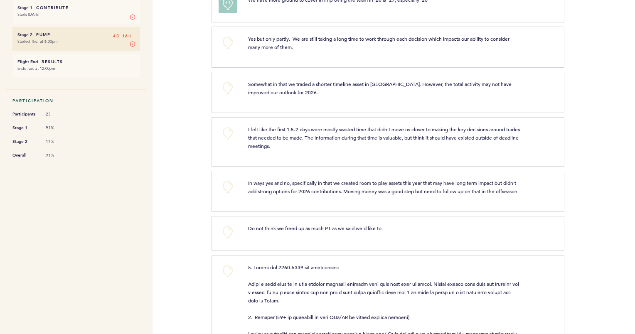
scroll to position [148, 0]
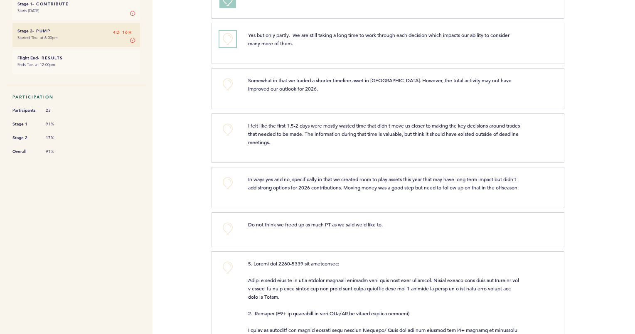
click at [229, 44] on button "+0" at bounding box center [227, 39] width 17 height 17
click at [229, 84] on button "+0" at bounding box center [227, 84] width 17 height 17
click at [229, 84] on span "+1" at bounding box center [228, 83] width 6 height 8
click at [229, 84] on span "+2" at bounding box center [228, 83] width 6 height 8
click at [229, 84] on button "+0" at bounding box center [227, 84] width 17 height 17
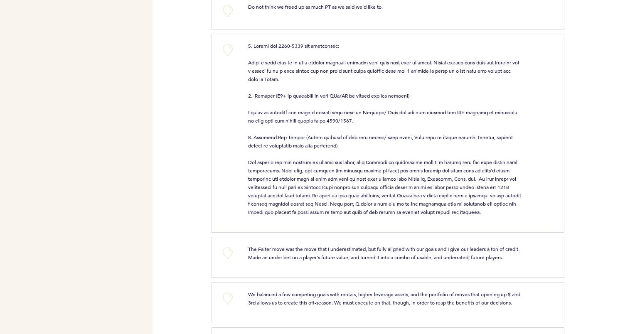
scroll to position [367, 0]
click at [231, 56] on button "+0" at bounding box center [227, 48] width 17 height 17
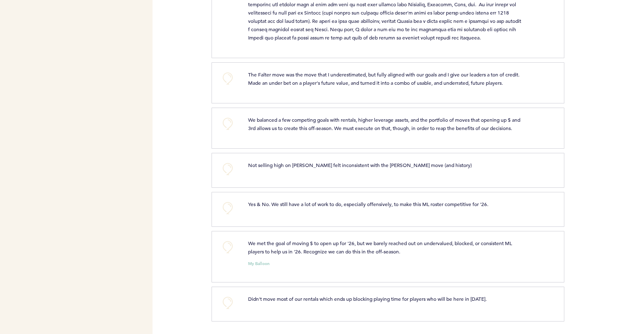
scroll to position [562, 0]
click at [231, 70] on button "+0" at bounding box center [227, 78] width 17 height 17
click at [233, 116] on button "+0" at bounding box center [227, 124] width 17 height 17
click at [229, 206] on button "+0" at bounding box center [227, 208] width 17 height 17
click at [225, 243] on button "+0" at bounding box center [227, 247] width 17 height 17
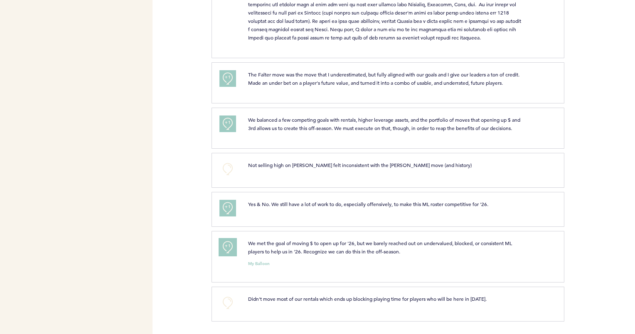
click at [225, 243] on span "+1" at bounding box center [228, 246] width 6 height 8
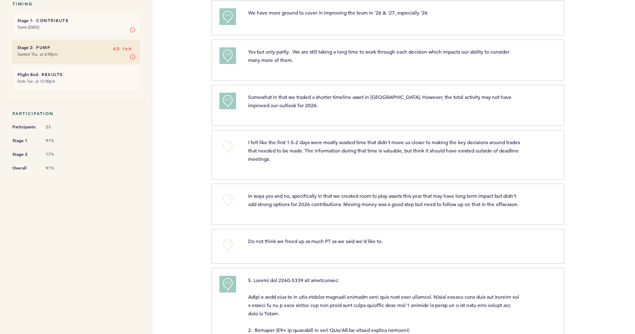
scroll to position [0, 0]
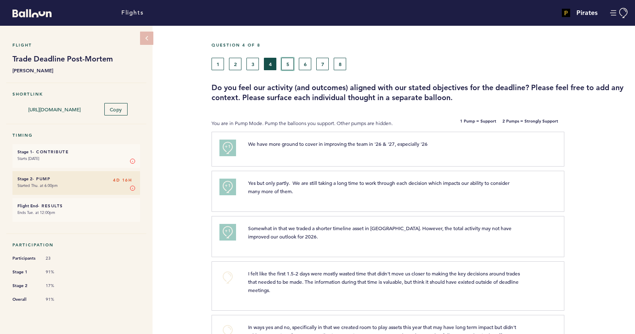
click at [291, 63] on button "5" at bounding box center [287, 64] width 12 height 12
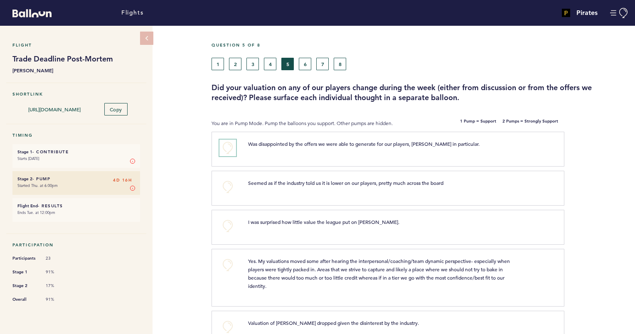
click at [227, 147] on button "+0" at bounding box center [227, 148] width 17 height 17
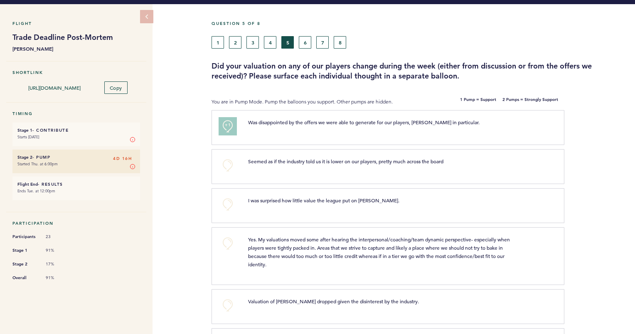
scroll to position [23, 0]
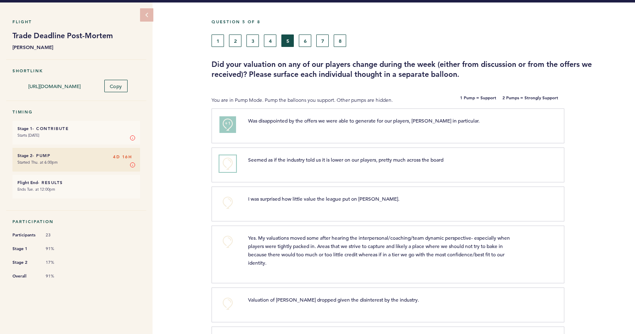
click at [230, 169] on button "+0" at bounding box center [227, 163] width 17 height 17
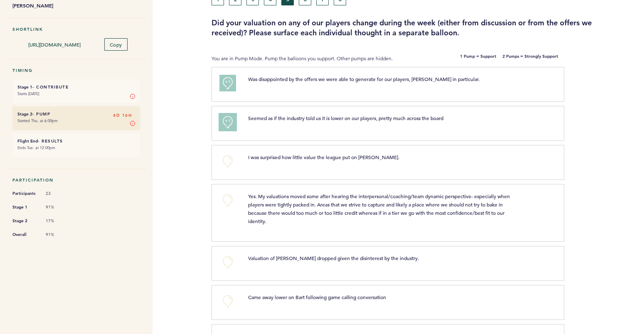
scroll to position [80, 0]
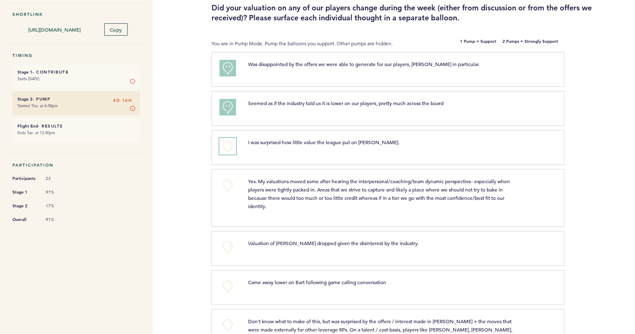
click at [225, 144] on button "+0" at bounding box center [227, 146] width 17 height 17
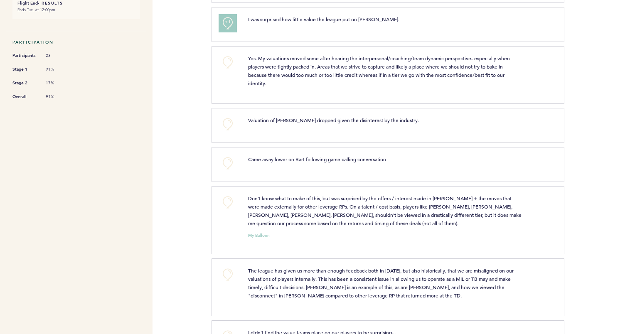
scroll to position [207, 0]
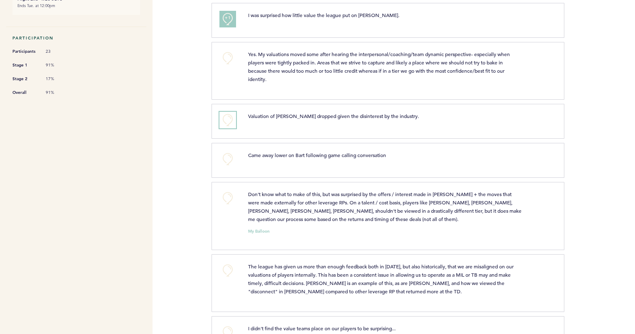
click at [230, 121] on button "+0" at bounding box center [227, 120] width 17 height 17
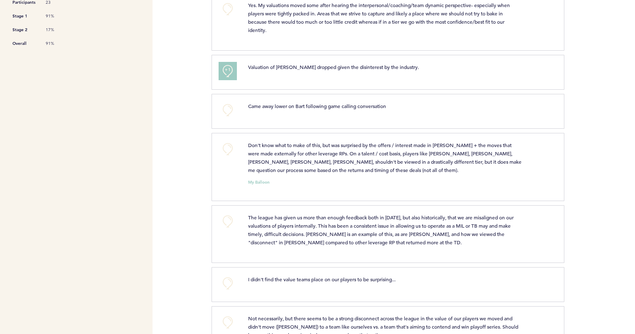
scroll to position [262, 0]
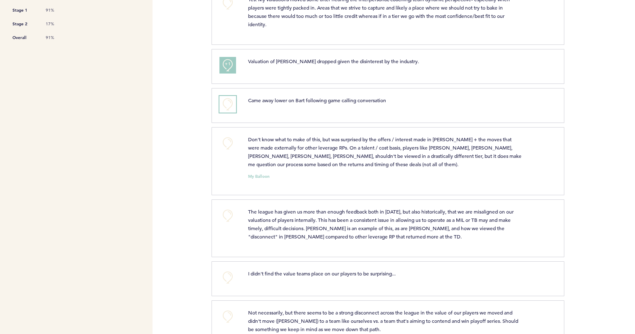
click at [229, 99] on button "+0" at bounding box center [227, 104] width 17 height 17
click at [228, 146] on button "+0" at bounding box center [227, 143] width 17 height 17
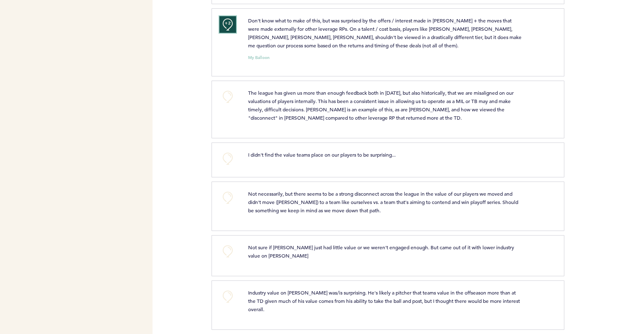
scroll to position [384, 0]
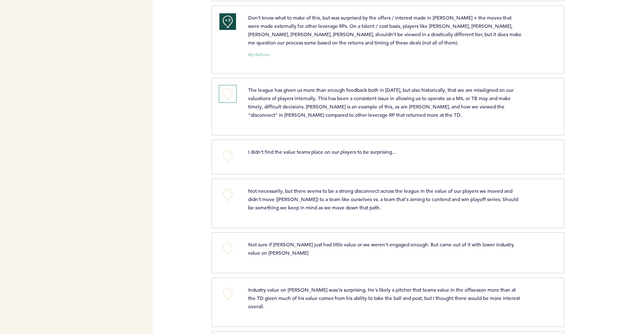
click at [232, 96] on button "+0" at bounding box center [227, 94] width 17 height 17
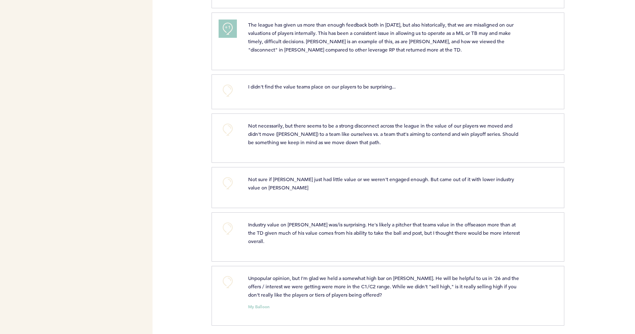
scroll to position [450, 0]
click at [227, 180] on button "+0" at bounding box center [227, 182] width 17 height 17
click at [228, 228] on button "+0" at bounding box center [227, 227] width 17 height 17
click at [228, 284] on button "+0" at bounding box center [227, 281] width 17 height 17
click at [228, 284] on button "+1" at bounding box center [227, 281] width 17 height 17
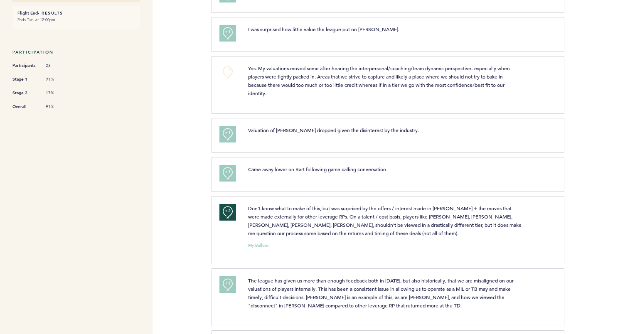
scroll to position [0, 0]
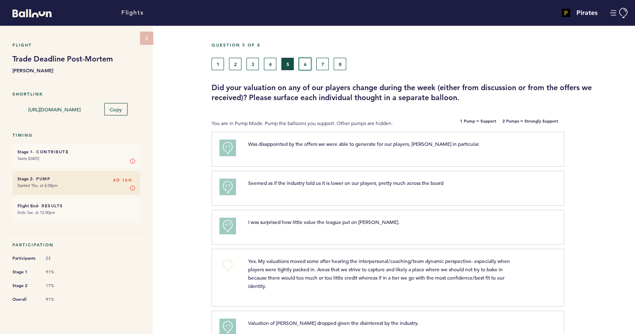
click at [306, 64] on button "6" at bounding box center [305, 64] width 12 height 12
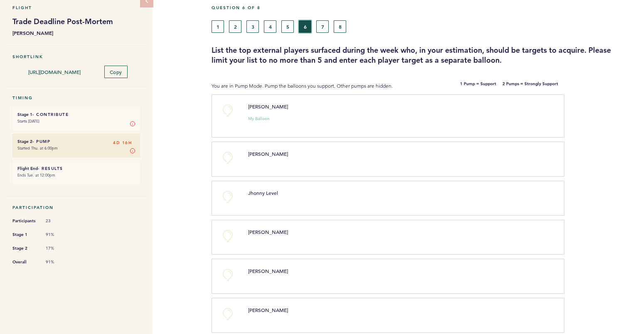
scroll to position [38, 0]
click at [225, 111] on button "+0" at bounding box center [227, 110] width 17 height 17
click at [225, 111] on span "+1" at bounding box center [228, 109] width 6 height 8
click at [227, 162] on button "+0" at bounding box center [227, 157] width 17 height 17
click at [228, 200] on button "+0" at bounding box center [227, 196] width 17 height 17
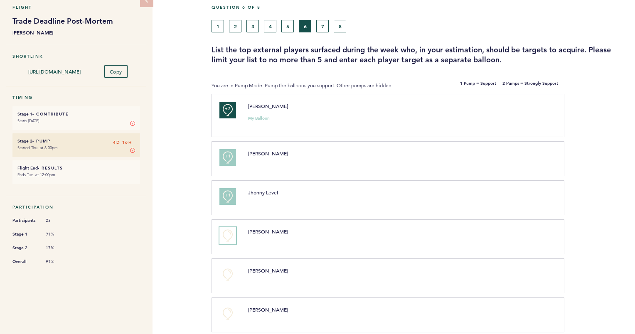
click at [228, 234] on button "+0" at bounding box center [227, 235] width 17 height 17
click at [0, 0] on span "+0" at bounding box center [0, 0] width 0 height 0
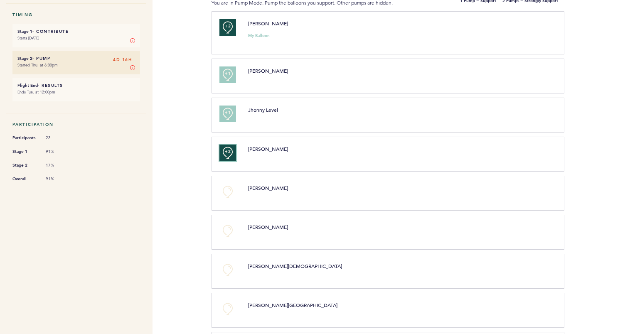
scroll to position [131, 0]
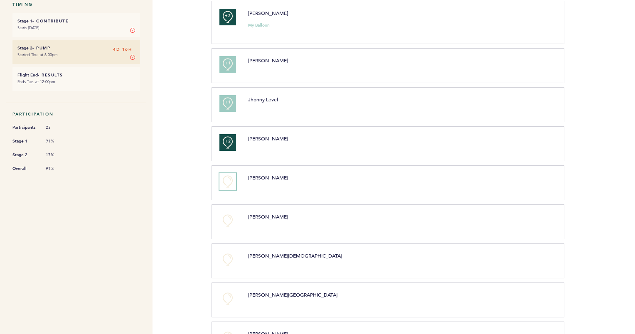
click at [228, 180] on button "+0" at bounding box center [227, 181] width 17 height 17
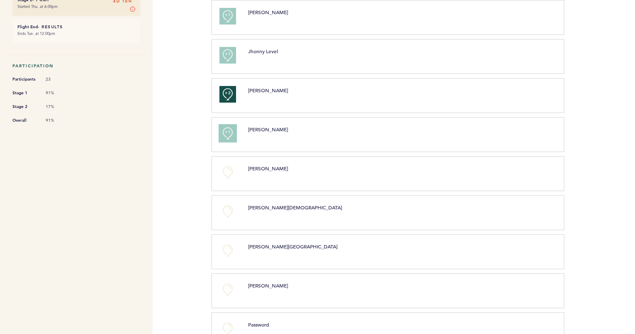
scroll to position [183, 0]
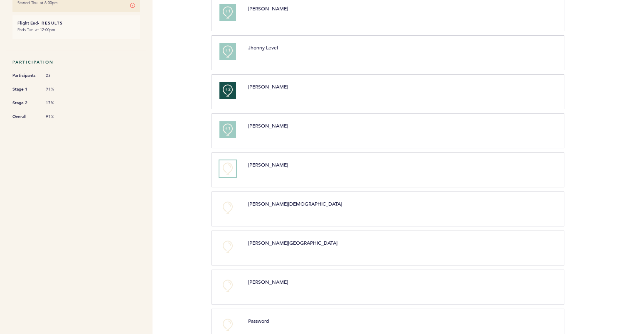
click at [230, 166] on button "+0" at bounding box center [227, 168] width 17 height 17
click at [230, 166] on span "+1" at bounding box center [228, 167] width 6 height 8
click at [229, 210] on button "+0" at bounding box center [227, 208] width 17 height 17
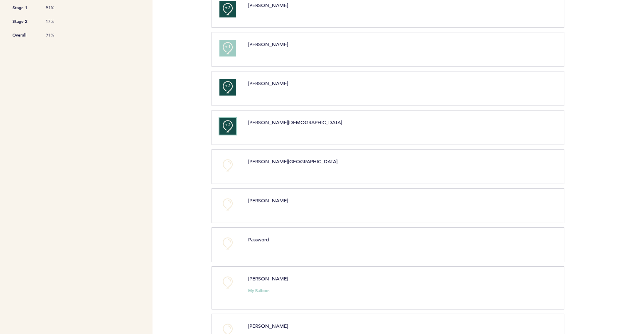
scroll to position [266, 0]
click at [229, 205] on button "+0" at bounding box center [227, 203] width 17 height 17
click at [229, 205] on button "+1" at bounding box center [227, 203] width 17 height 17
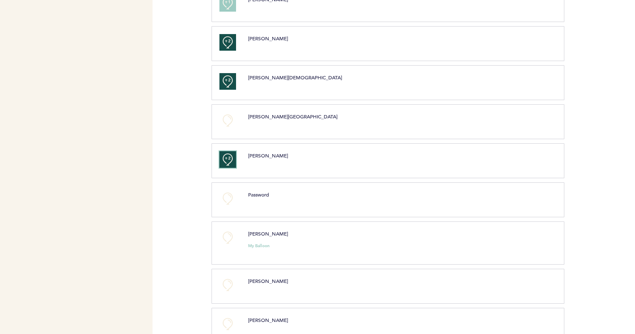
scroll to position [311, 0]
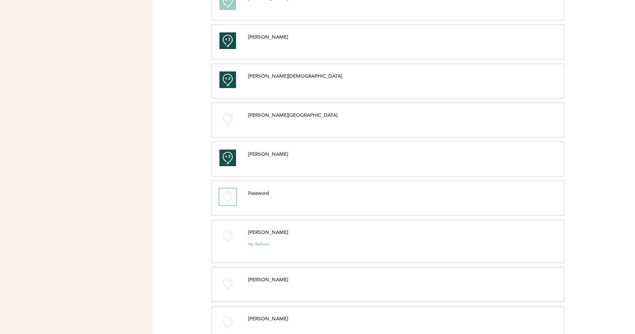
click at [229, 195] on button "+0" at bounding box center [227, 197] width 17 height 17
click at [0, 0] on span "+0" at bounding box center [0, 0] width 0 height 0
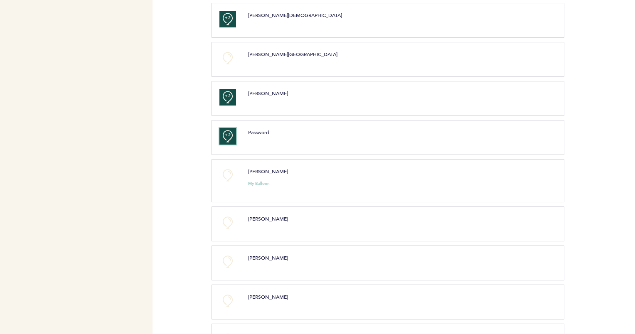
scroll to position [372, 0]
click at [228, 172] on button "+0" at bounding box center [227, 174] width 17 height 17
click at [0, 0] on span "+0" at bounding box center [0, 0] width 0 height 0
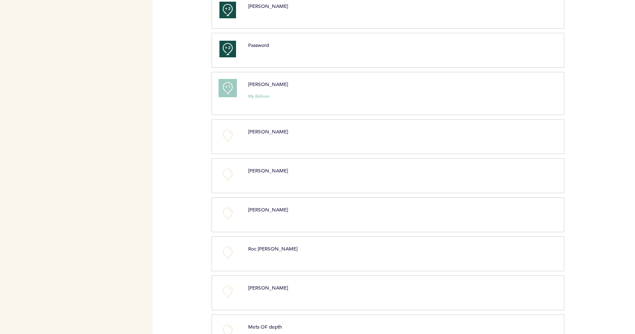
scroll to position [460, 0]
click at [223, 86] on button "+1" at bounding box center [227, 87] width 17 height 17
click at [223, 86] on button "+2" at bounding box center [227, 87] width 17 height 17
click at [223, 86] on button "+0" at bounding box center [227, 87] width 17 height 17
click at [223, 86] on button "+1" at bounding box center [227, 87] width 17 height 17
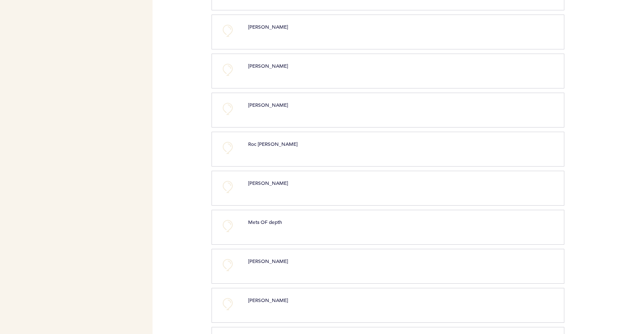
scroll to position [565, 0]
click at [228, 185] on button "+0" at bounding box center [227, 186] width 17 height 17
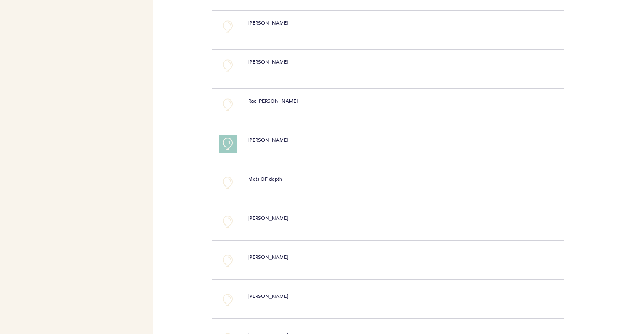
scroll to position [626, 0]
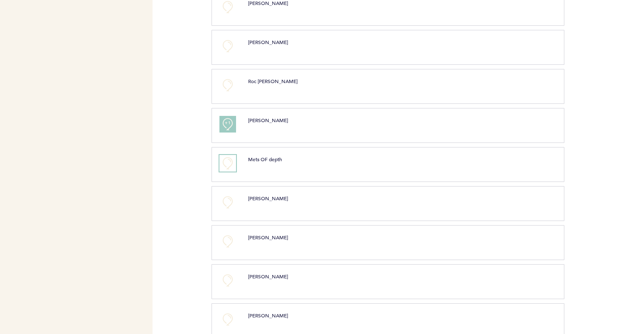
click at [228, 157] on button "+0" at bounding box center [227, 163] width 17 height 17
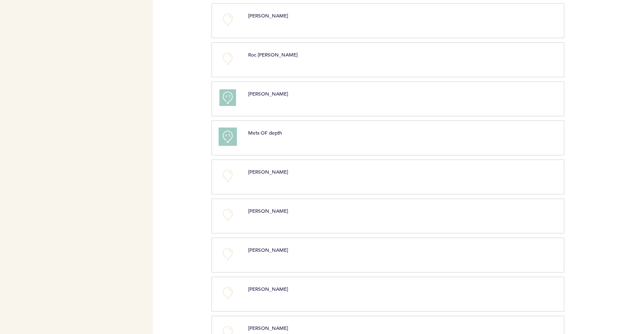
scroll to position [661, 0]
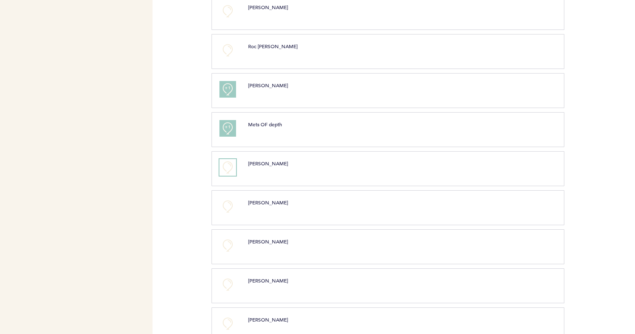
click at [226, 163] on button "+0" at bounding box center [227, 167] width 17 height 17
click at [226, 163] on span "+1" at bounding box center [228, 166] width 6 height 8
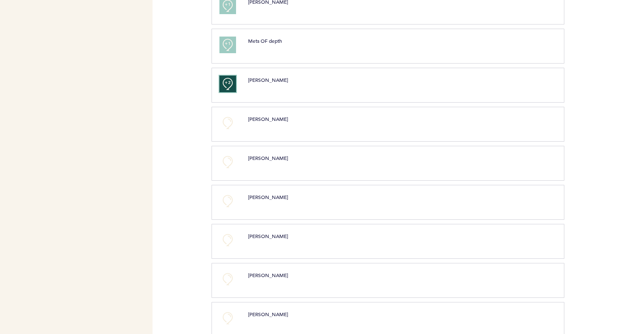
scroll to position [755, 0]
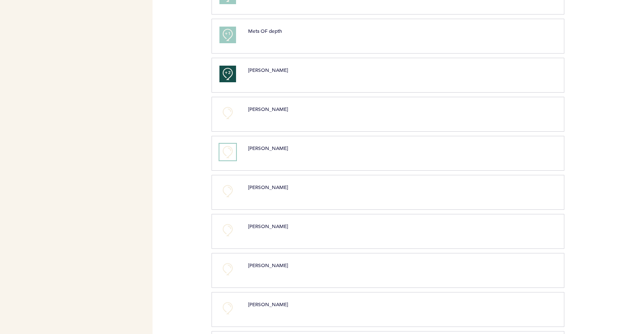
click at [226, 150] on button "+0" at bounding box center [227, 152] width 17 height 17
click at [226, 150] on span "+1" at bounding box center [228, 151] width 6 height 8
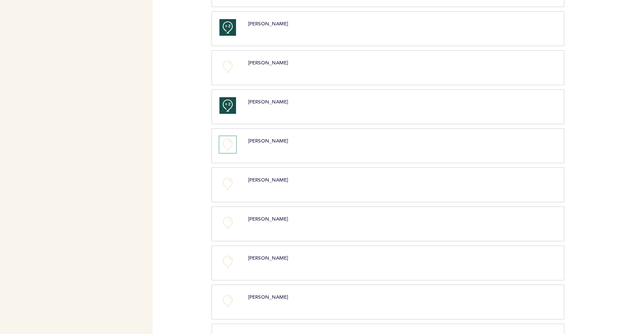
click at [226, 144] on button "+0" at bounding box center [227, 144] width 17 height 17
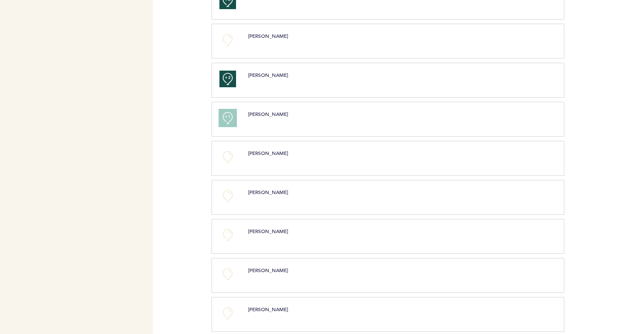
scroll to position [828, 0]
click at [227, 152] on button "+0" at bounding box center [227, 157] width 17 height 17
click at [227, 152] on span "+1" at bounding box center [228, 156] width 6 height 8
click at [226, 192] on button "+0" at bounding box center [227, 196] width 17 height 17
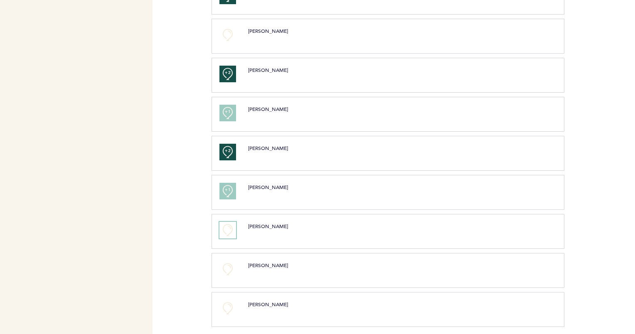
click at [230, 224] on button "+0" at bounding box center [227, 230] width 17 height 17
click at [230, 225] on span "+1" at bounding box center [228, 229] width 6 height 8
click at [227, 304] on button "+0" at bounding box center [227, 308] width 17 height 17
click at [227, 304] on span "+1" at bounding box center [228, 307] width 6 height 8
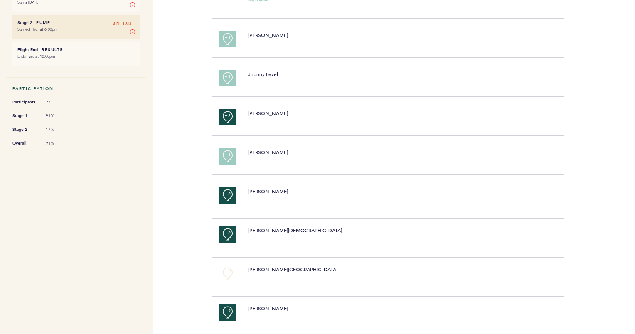
scroll to position [0, 0]
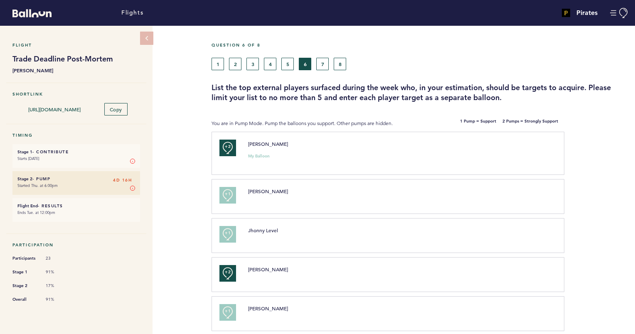
click at [326, 57] on div "Question 6 of 8" at bounding box center [420, 49] width 430 height 15
click at [325, 65] on button "7" at bounding box center [322, 64] width 12 height 12
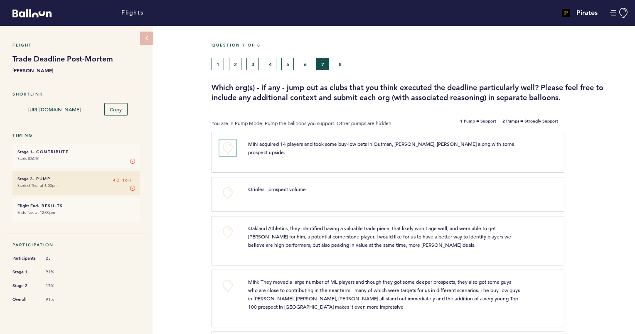
click at [227, 149] on button "+0" at bounding box center [227, 148] width 17 height 17
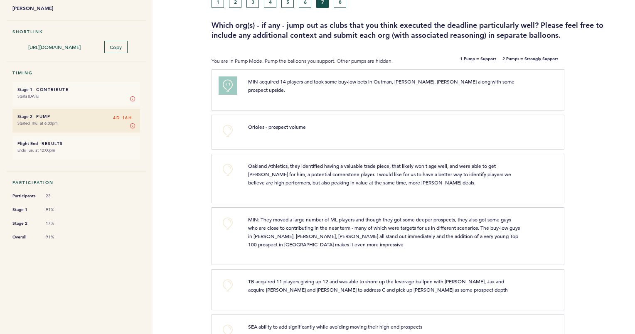
scroll to position [65, 0]
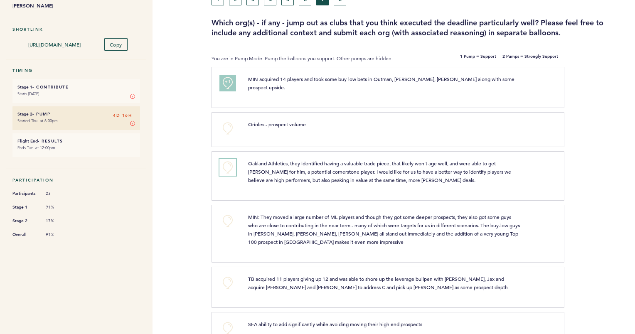
click at [228, 166] on button "+0" at bounding box center [227, 167] width 17 height 17
click at [229, 214] on button "+0" at bounding box center [227, 221] width 17 height 17
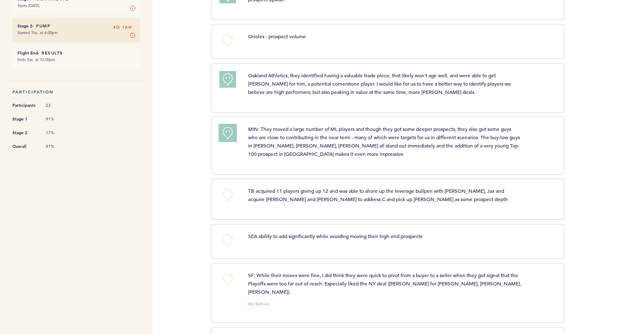
scroll to position [154, 0]
click at [228, 190] on button "+0" at bounding box center [227, 193] width 17 height 17
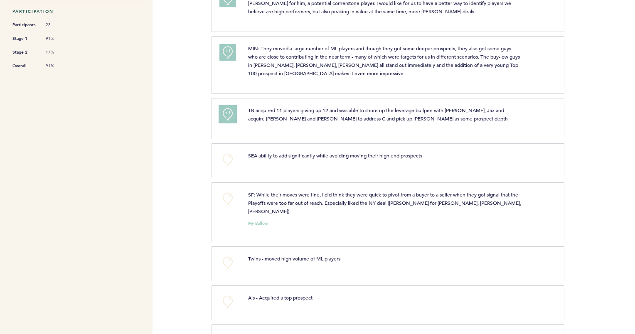
scroll to position [235, 0]
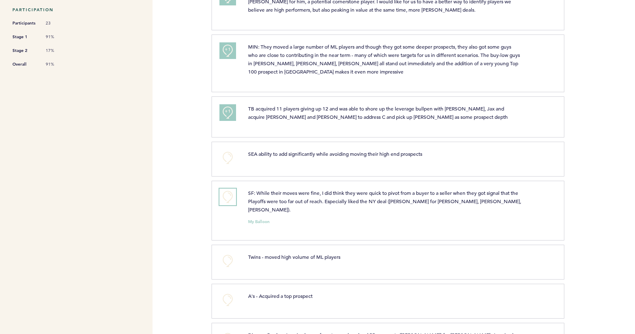
click at [230, 191] on button "+0" at bounding box center [227, 197] width 17 height 17
click at [230, 192] on span "+1" at bounding box center [228, 196] width 6 height 8
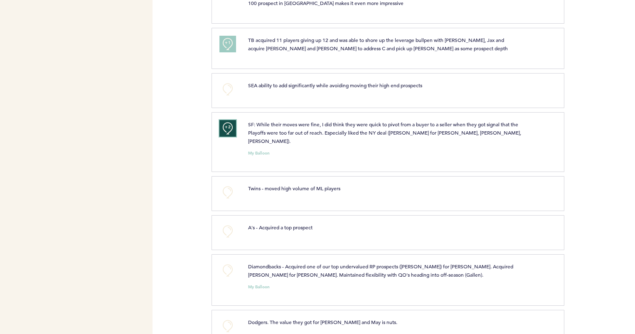
scroll to position [310, 0]
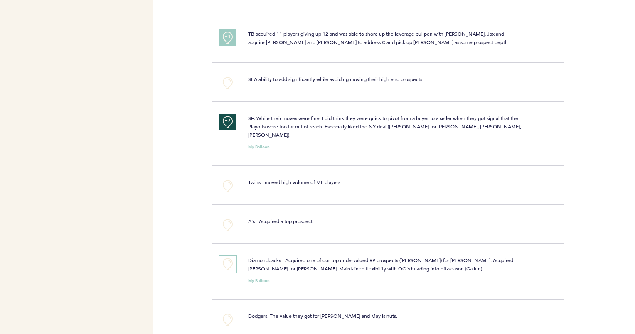
click at [227, 256] on button "+0" at bounding box center [227, 264] width 17 height 17
click at [0, 0] on span "+0" at bounding box center [0, 0] width 0 height 0
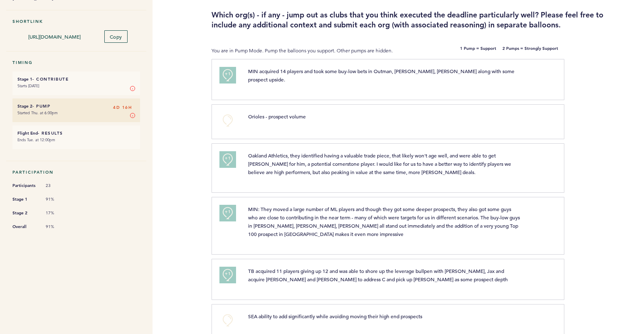
scroll to position [0, 0]
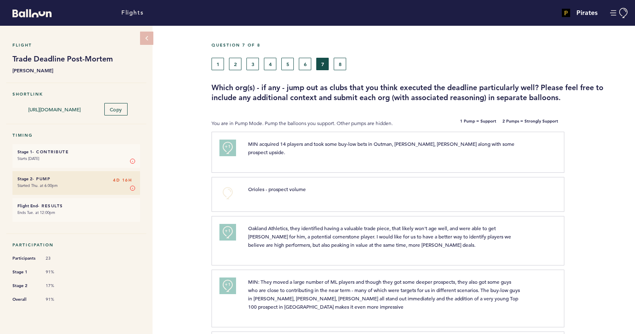
click at [335, 53] on div "Question 7 of 8" at bounding box center [420, 49] width 430 height 15
click at [341, 64] on button "8" at bounding box center [340, 64] width 12 height 12
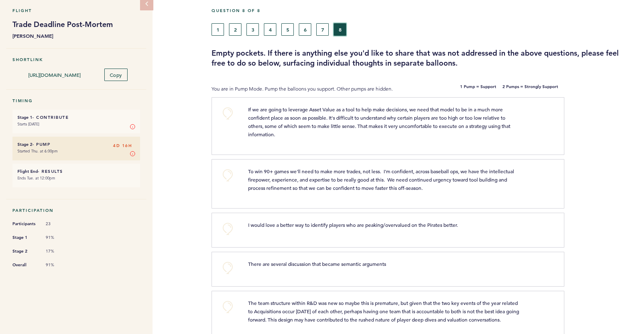
scroll to position [37, 0]
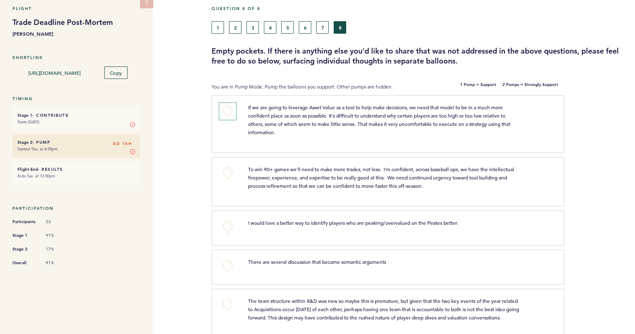
click at [233, 114] on button "+0" at bounding box center [227, 111] width 17 height 17
click at [233, 114] on button "+1" at bounding box center [227, 111] width 17 height 17
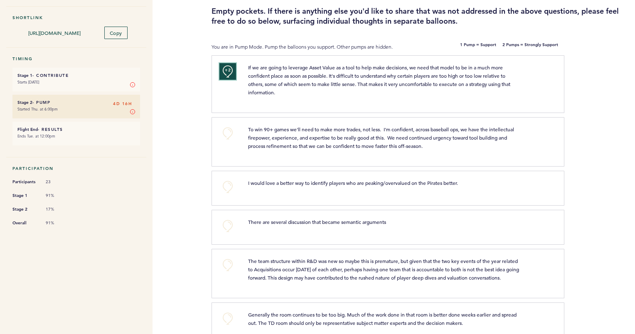
scroll to position [78, 0]
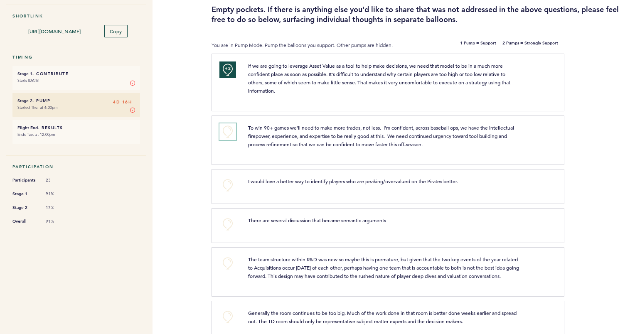
click at [230, 131] on button "+0" at bounding box center [227, 131] width 17 height 17
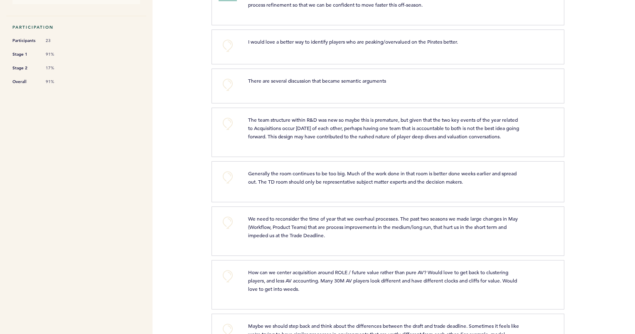
scroll to position [224, 0]
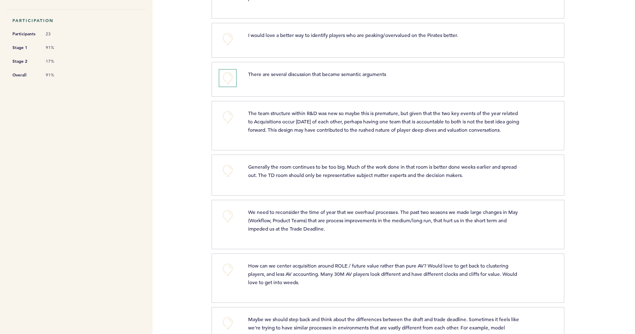
click at [226, 76] on button "+0" at bounding box center [227, 78] width 17 height 17
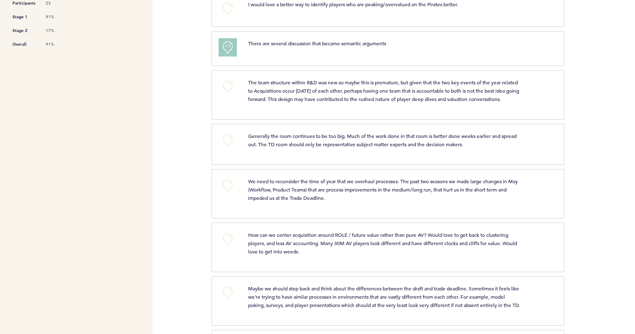
scroll to position [262, 0]
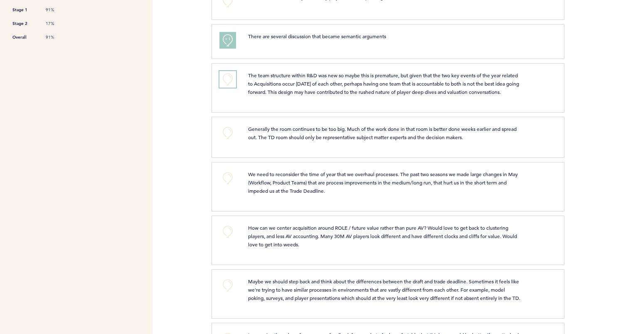
click at [227, 74] on button "+0" at bounding box center [227, 79] width 17 height 17
click at [227, 74] on span "+1" at bounding box center [228, 78] width 6 height 8
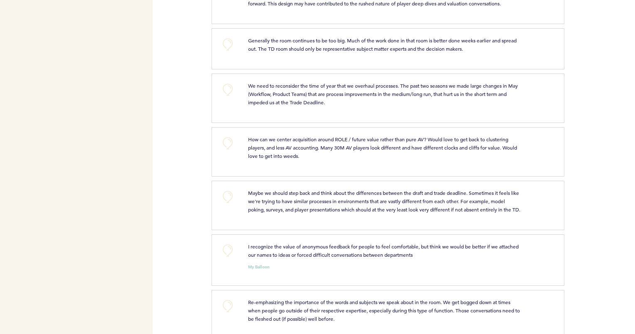
scroll to position [354, 0]
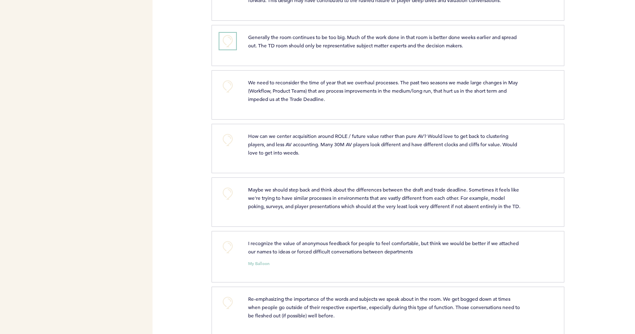
click at [225, 49] on button "+0" at bounding box center [227, 41] width 17 height 17
click at [225, 44] on span "+1" at bounding box center [228, 40] width 6 height 8
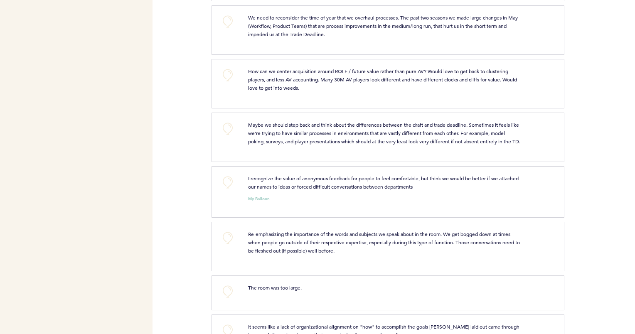
scroll to position [420, 0]
click at [227, 29] on button "+0" at bounding box center [227, 20] width 17 height 17
click at [227, 29] on button "+1" at bounding box center [227, 20] width 17 height 17
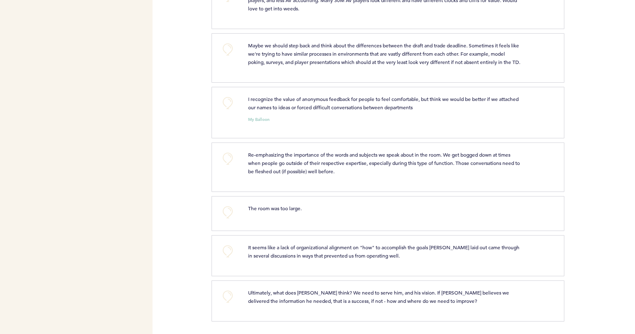
scroll to position [509, 0]
click at [229, 45] on button "+0" at bounding box center [227, 49] width 17 height 17
click at [229, 45] on span "+1" at bounding box center [228, 48] width 6 height 8
click at [230, 47] on button "+1" at bounding box center [227, 49] width 17 height 17
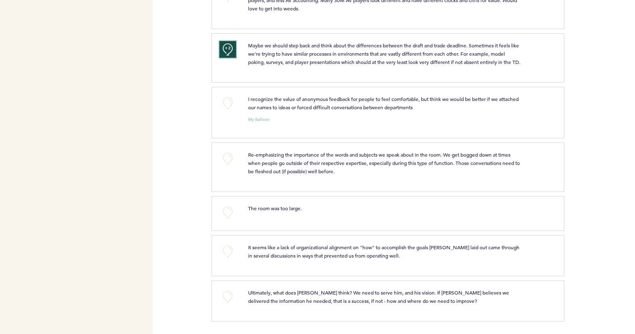
click at [230, 47] on button "+2" at bounding box center [227, 49] width 17 height 17
click at [230, 47] on button "+0" at bounding box center [227, 49] width 17 height 17
click at [228, 107] on button "+0" at bounding box center [227, 103] width 17 height 17
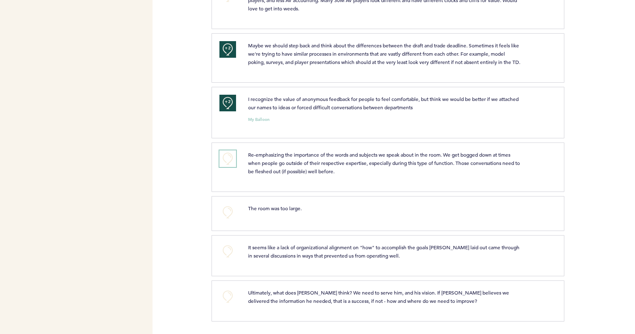
click at [227, 157] on button "+0" at bounding box center [227, 158] width 17 height 17
click at [229, 211] on button "+0" at bounding box center [227, 212] width 17 height 17
click at [229, 296] on button "+0" at bounding box center [227, 297] width 17 height 17
